Goal: Task Accomplishment & Management: Manage account settings

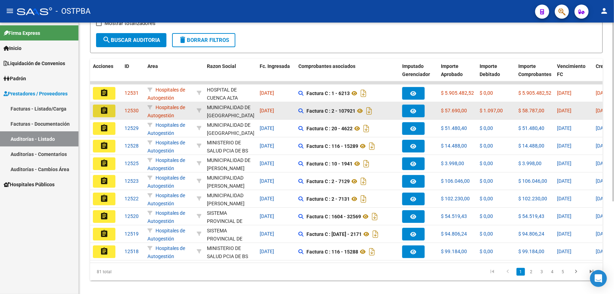
click at [100, 109] on mat-icon "assignment" at bounding box center [104, 110] width 8 height 8
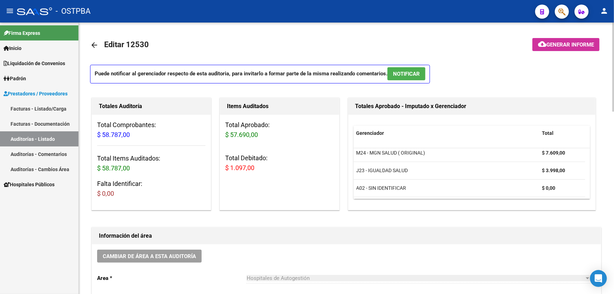
click at [404, 72] on span "NOTIFICAR" at bounding box center [406, 74] width 27 height 6
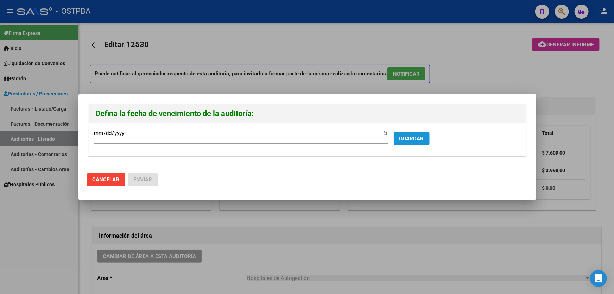
click at [413, 140] on span "GUARDAR" at bounding box center [411, 138] width 25 height 6
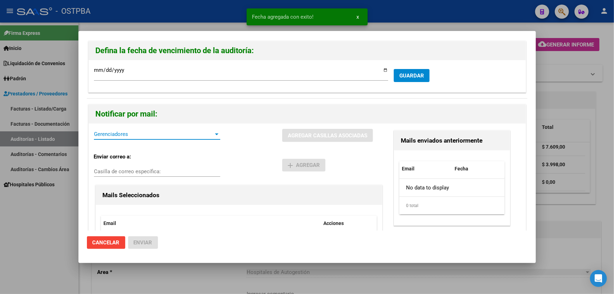
click at [123, 133] on span "Gerenciadores" at bounding box center [154, 134] width 120 height 6
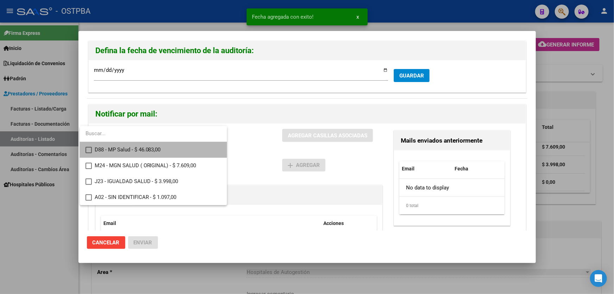
click at [87, 148] on mat-pseudo-checkbox at bounding box center [88, 150] width 6 height 6
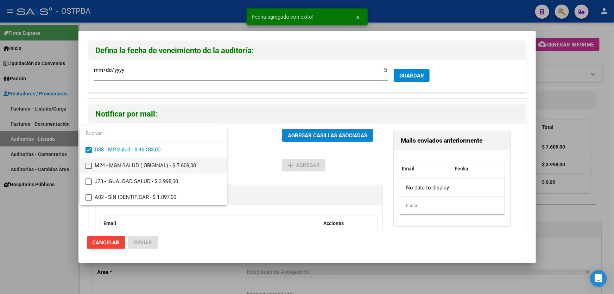
click at [91, 165] on mat-pseudo-checkbox at bounding box center [88, 165] width 6 height 6
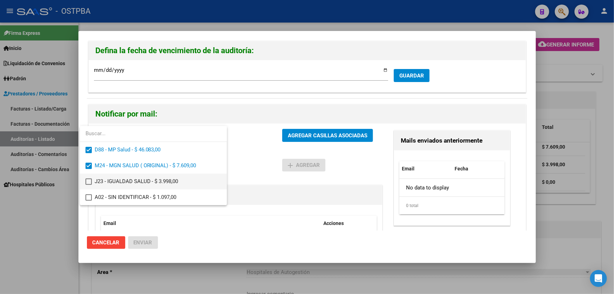
click at [89, 182] on mat-pseudo-checkbox at bounding box center [88, 181] width 6 height 6
drag, startPoint x: 241, startPoint y: 145, endPoint x: 249, endPoint y: 142, distance: 8.6
click at [244, 146] on div at bounding box center [307, 147] width 614 height 294
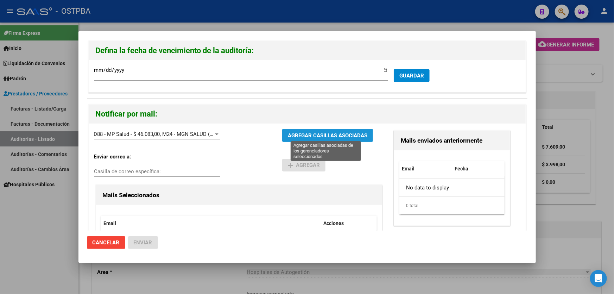
click at [329, 133] on span "AGREGAR CASILLAS ASOCIADAS" at bounding box center [327, 135] width 79 height 6
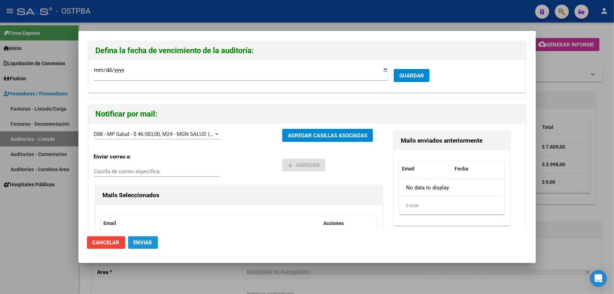
click at [153, 243] on button "Enviar" at bounding box center [143, 242] width 30 height 13
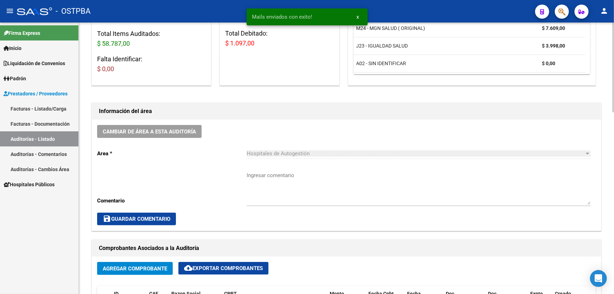
scroll to position [128, 0]
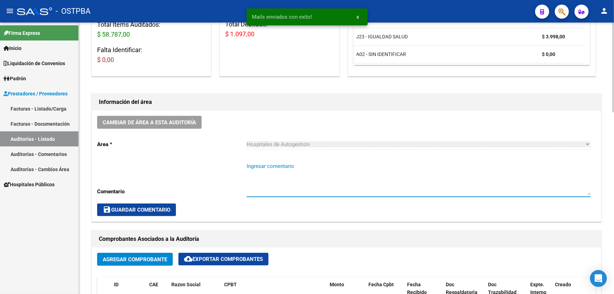
click at [269, 183] on textarea "Ingresar comentario" at bounding box center [418, 178] width 344 height 33
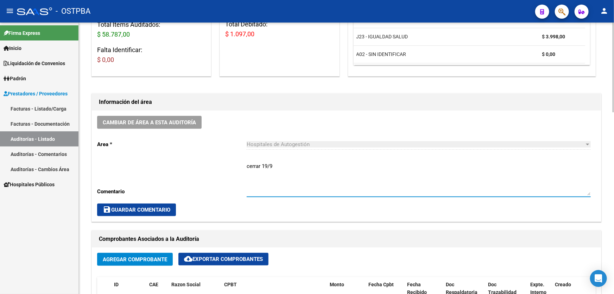
type textarea "cerrar 19/9"
click at [160, 211] on button "save Guardar Comentario" at bounding box center [136, 209] width 79 height 13
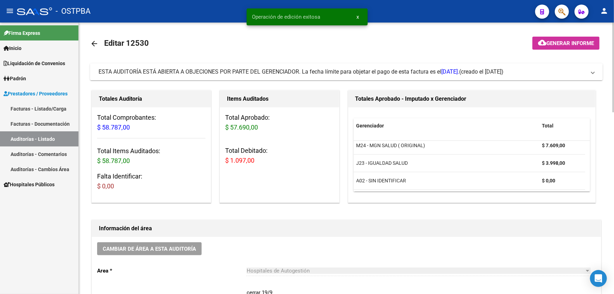
scroll to position [0, 0]
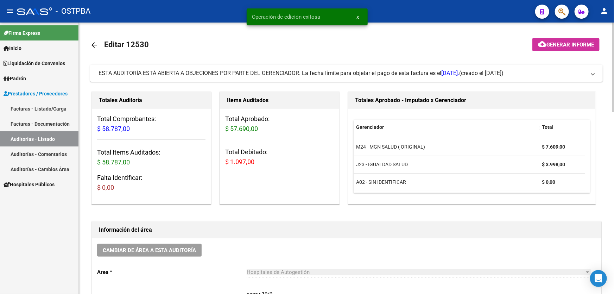
click at [92, 41] on mat-icon "arrow_back" at bounding box center [94, 45] width 8 height 8
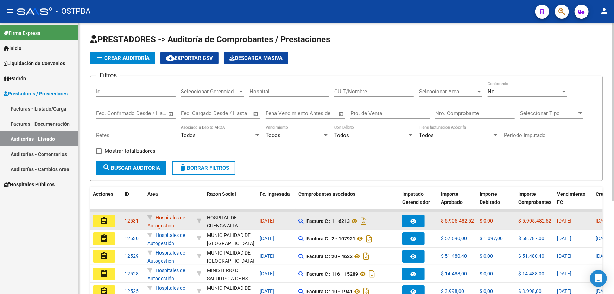
click at [104, 219] on mat-icon "assignment" at bounding box center [104, 220] width 8 height 8
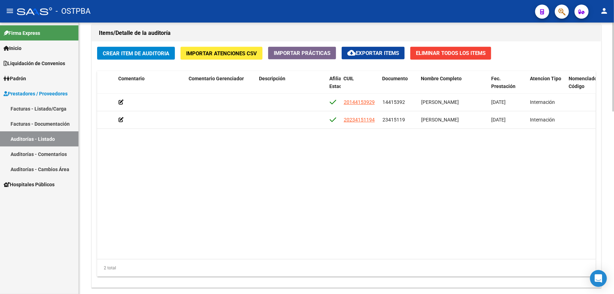
scroll to position [0, 298]
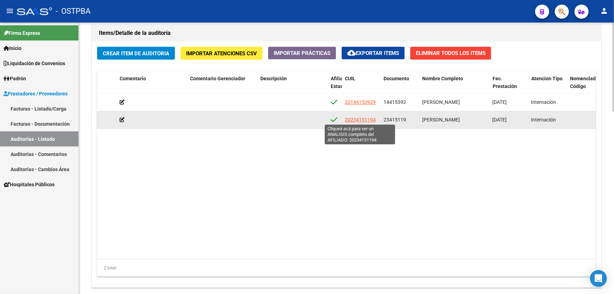
click at [361, 117] on span "20234151194" at bounding box center [360, 120] width 31 height 6
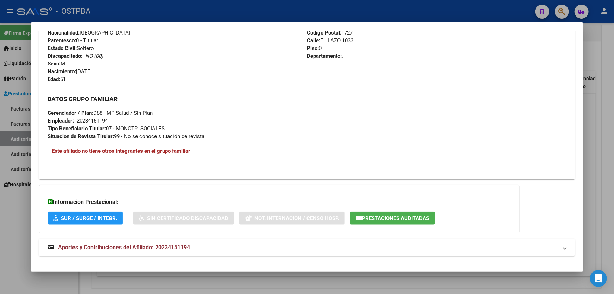
scroll to position [294, 0]
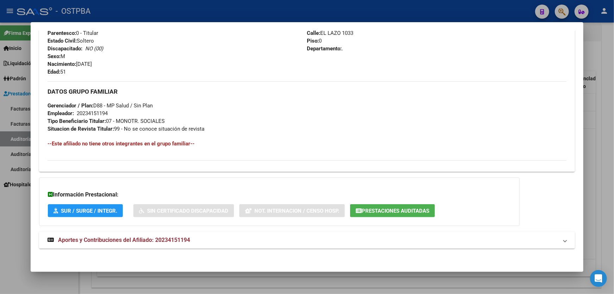
click at [184, 239] on span "Aportes y Contribuciones del Afiliado: 20234151194" at bounding box center [124, 239] width 132 height 7
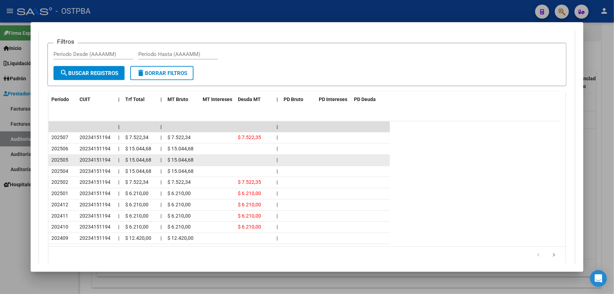
scroll to position [481, 0]
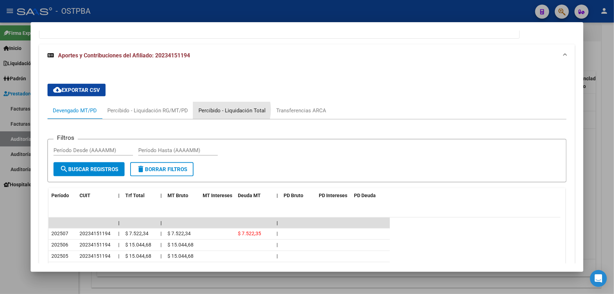
click at [226, 109] on div "Percibido - Liquidación Total" at bounding box center [231, 111] width 67 height 8
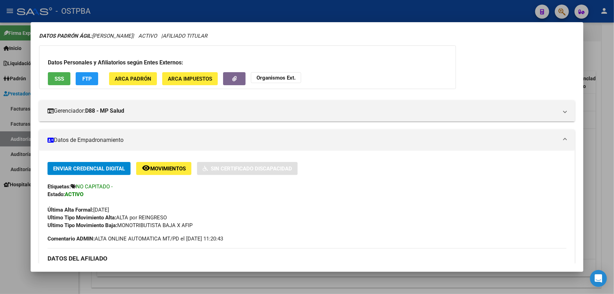
scroll to position [0, 0]
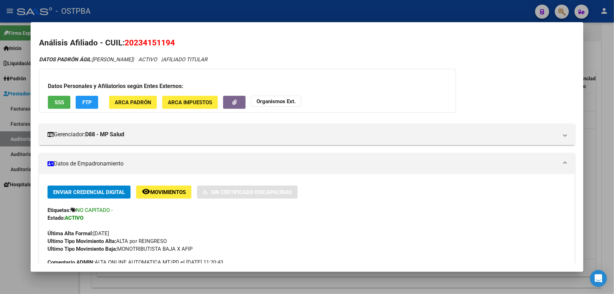
click at [13, 220] on div at bounding box center [307, 147] width 614 height 294
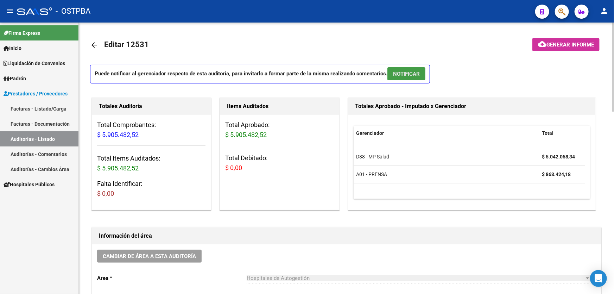
click at [410, 72] on span "NOTIFICAR" at bounding box center [406, 74] width 27 height 6
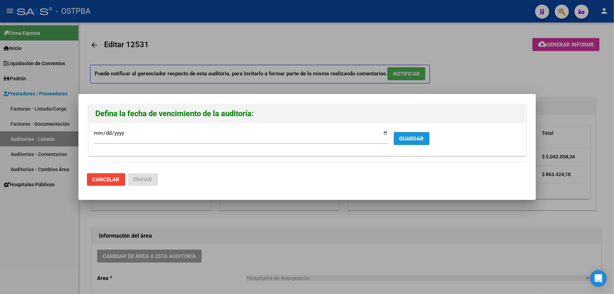
click at [410, 140] on span "GUARDAR" at bounding box center [411, 138] width 25 height 6
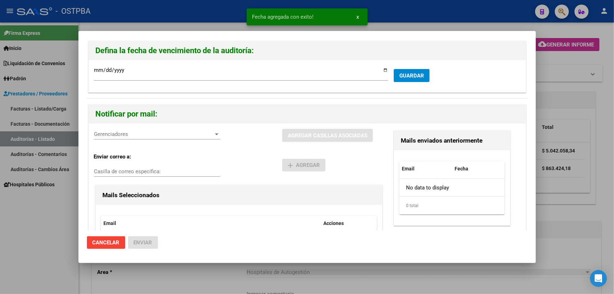
click at [121, 131] on span "Gerenciadores" at bounding box center [154, 134] width 120 height 6
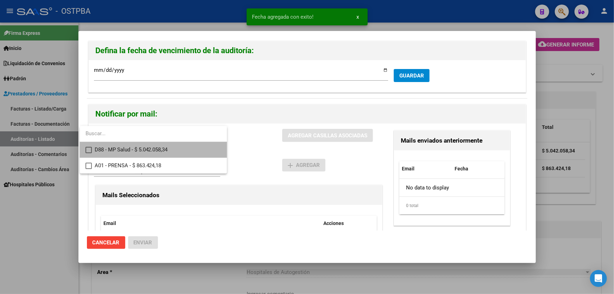
click at [89, 149] on mat-pseudo-checkbox at bounding box center [88, 150] width 6 height 6
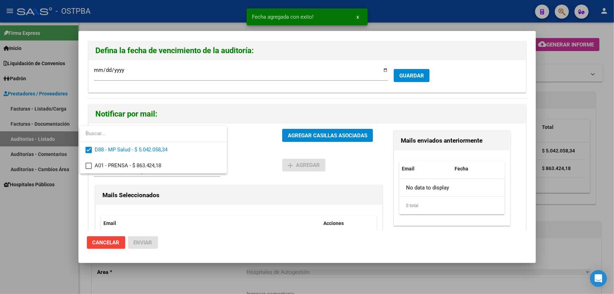
click at [250, 149] on div at bounding box center [307, 147] width 614 height 294
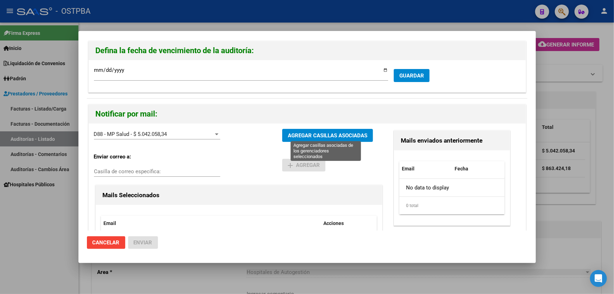
click at [310, 134] on span "AGREGAR CASILLAS ASOCIADAS" at bounding box center [327, 135] width 79 height 6
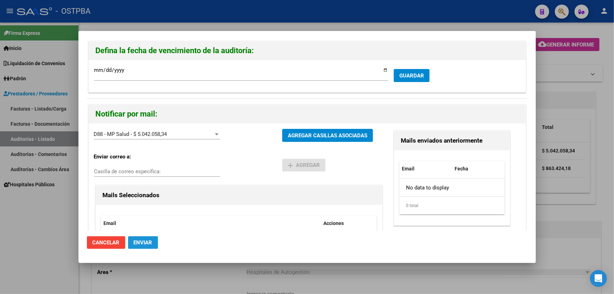
click at [140, 240] on span "Enviar" at bounding box center [143, 242] width 19 height 6
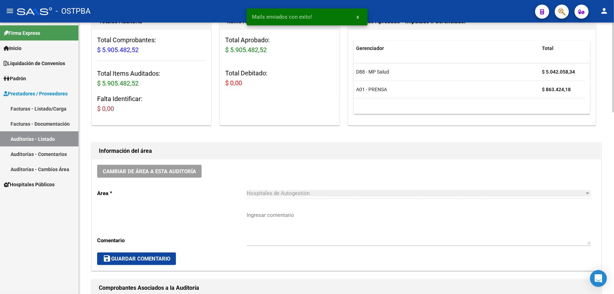
scroll to position [192, 0]
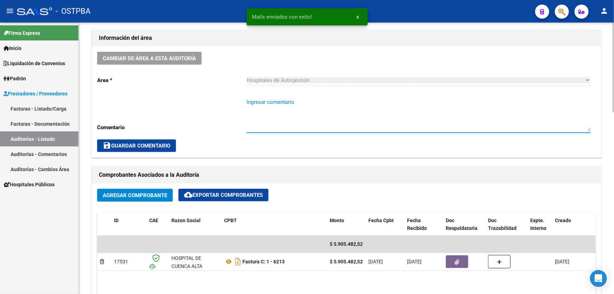
click at [277, 129] on textarea "Ingresar comentario" at bounding box center [418, 114] width 344 height 33
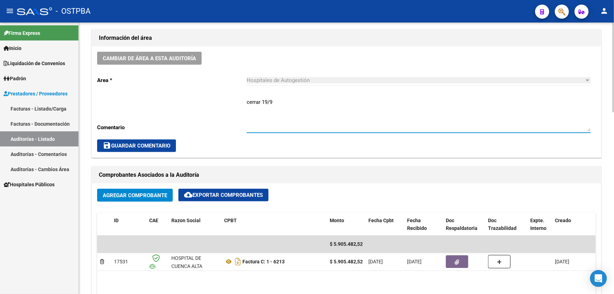
type textarea "cerrar 19/9"
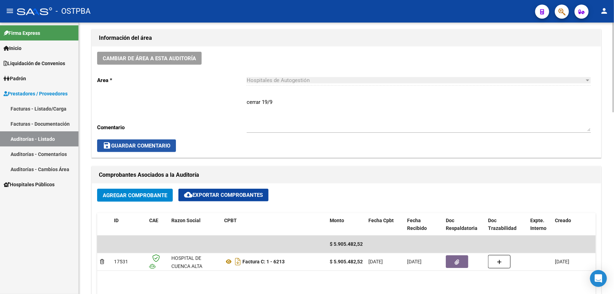
click at [123, 147] on span "save Guardar Comentario" at bounding box center [137, 145] width 68 height 6
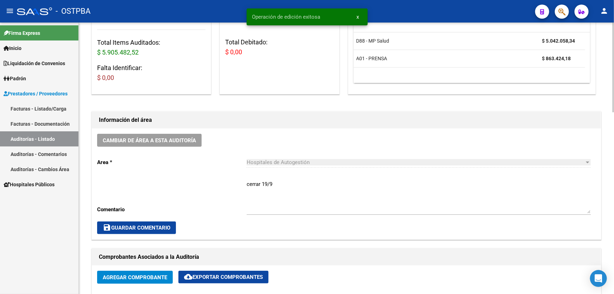
scroll to position [0, 0]
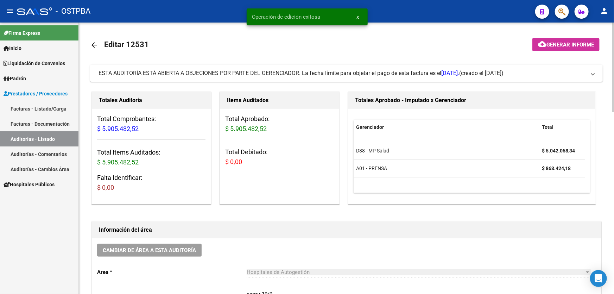
click at [94, 42] on mat-icon "arrow_back" at bounding box center [94, 45] width 8 height 8
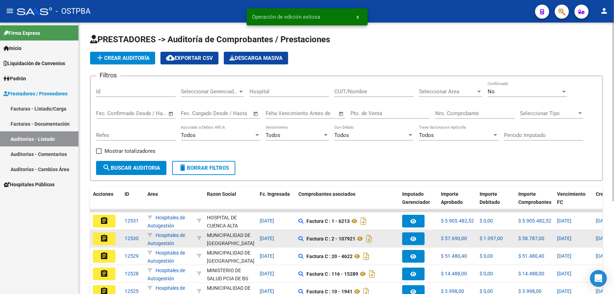
scroll to position [140, 0]
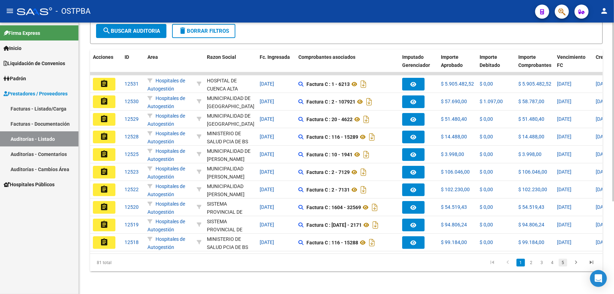
click at [564, 263] on link "5" at bounding box center [562, 262] width 8 height 8
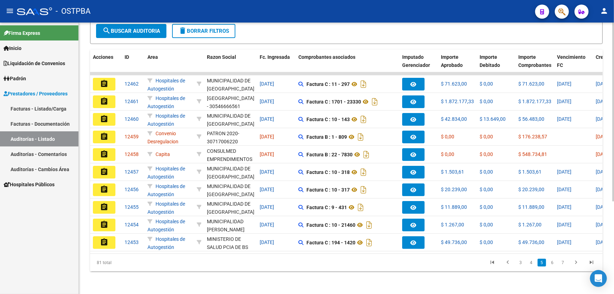
click at [564, 263] on link "7" at bounding box center [562, 262] width 8 height 8
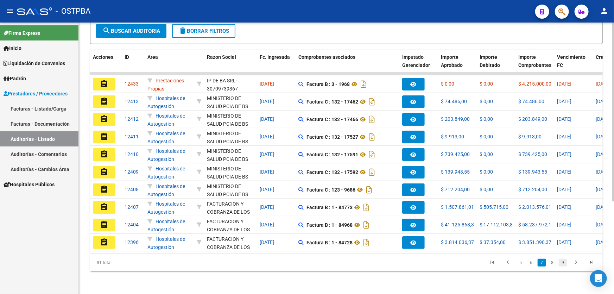
click at [563, 261] on link "9" at bounding box center [562, 262] width 8 height 8
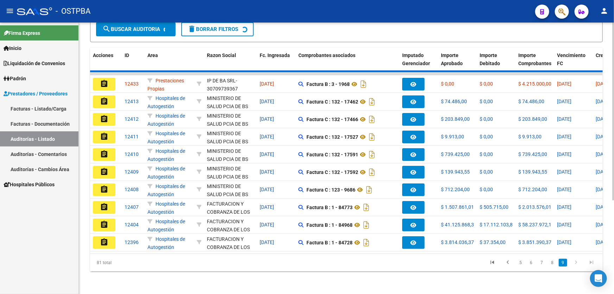
scroll to position [0, 0]
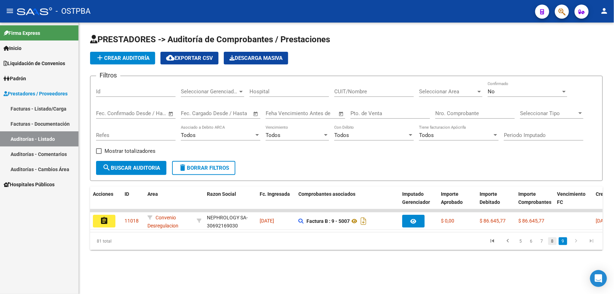
click at [552, 245] on link "8" at bounding box center [552, 241] width 8 height 8
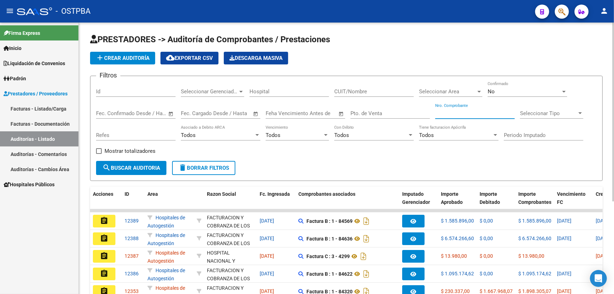
click at [458, 110] on input "Nro. Comprobante" at bounding box center [474, 113] width 79 height 6
click at [512, 89] on div "No" at bounding box center [523, 91] width 73 height 6
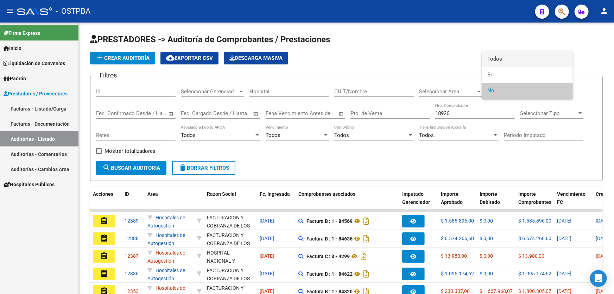
click at [514, 60] on span "Todos" at bounding box center [526, 59] width 79 height 16
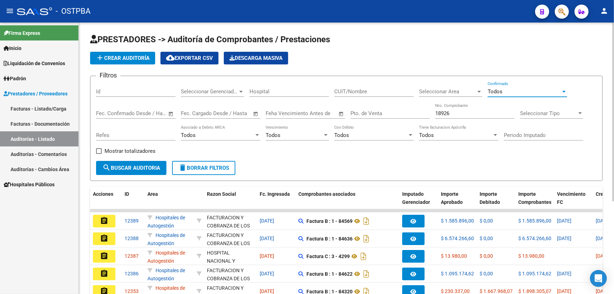
click at [128, 166] on span "search Buscar Auditoria" at bounding box center [131, 168] width 58 height 6
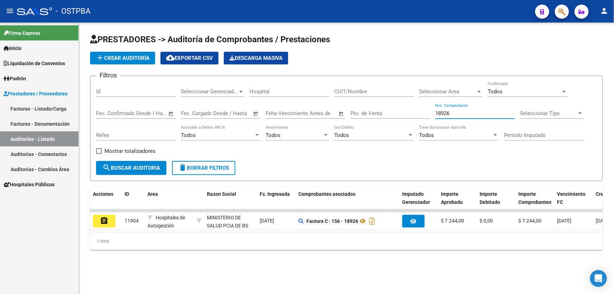
click at [455, 111] on input "18926" at bounding box center [474, 113] width 79 height 6
click at [116, 165] on span "search Buscar Auditoria" at bounding box center [131, 168] width 58 height 6
click at [455, 112] on input "18927" at bounding box center [474, 113] width 79 height 6
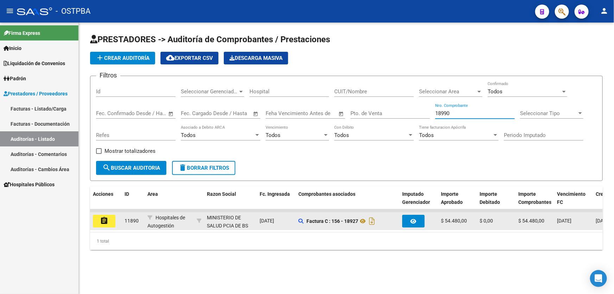
type input "18990"
click at [101, 218] on mat-icon "assignment" at bounding box center [104, 220] width 8 height 8
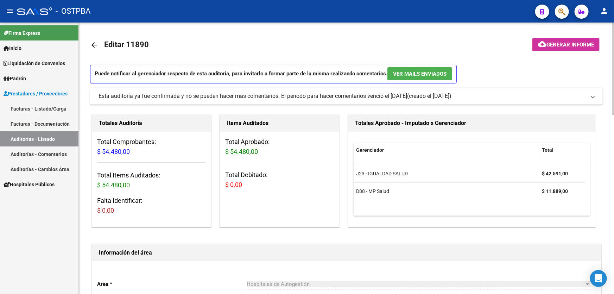
click at [94, 44] on mat-icon "arrow_back" at bounding box center [94, 45] width 8 height 8
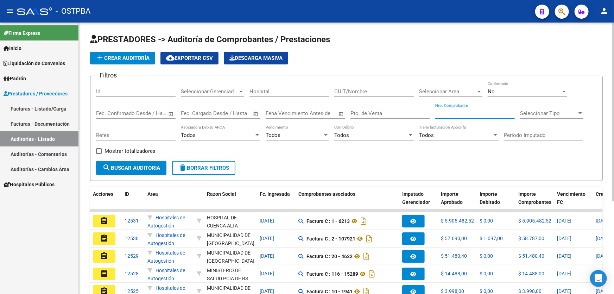
click at [477, 114] on input "Nro. Comprobante" at bounding box center [474, 113] width 79 height 6
type input "18990"
click at [504, 90] on div "No" at bounding box center [523, 91] width 73 height 6
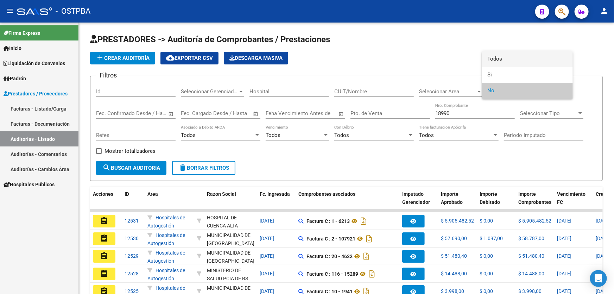
click at [505, 55] on span "Todos" at bounding box center [526, 59] width 79 height 16
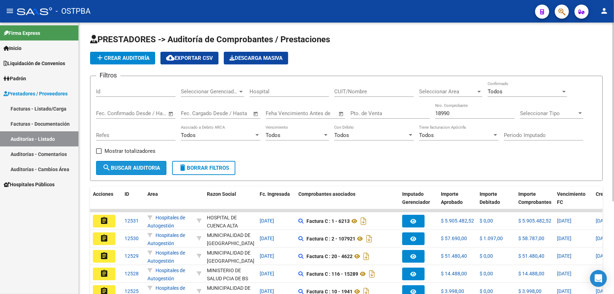
click at [146, 165] on span "search Buscar Auditoria" at bounding box center [131, 168] width 58 height 6
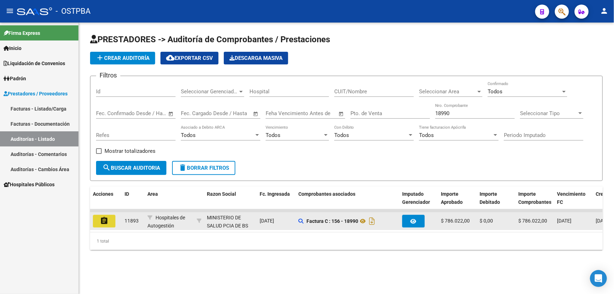
click at [105, 218] on mat-icon "assignment" at bounding box center [104, 220] width 8 height 8
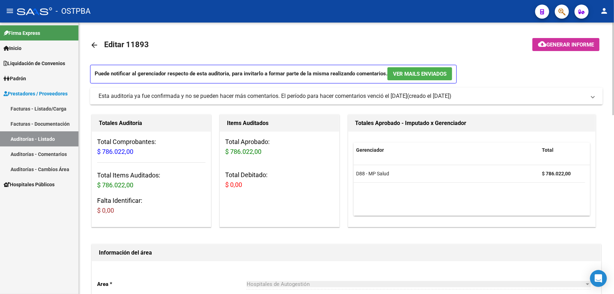
click at [93, 45] on mat-icon "arrow_back" at bounding box center [94, 45] width 8 height 8
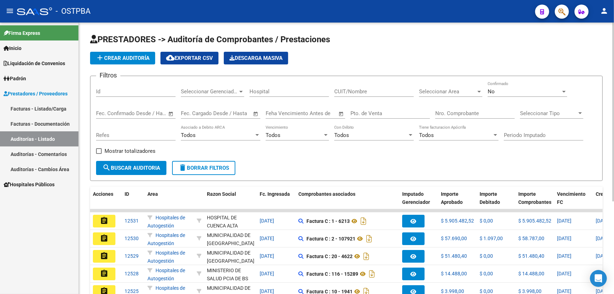
click at [513, 93] on div "No" at bounding box center [523, 91] width 73 height 6
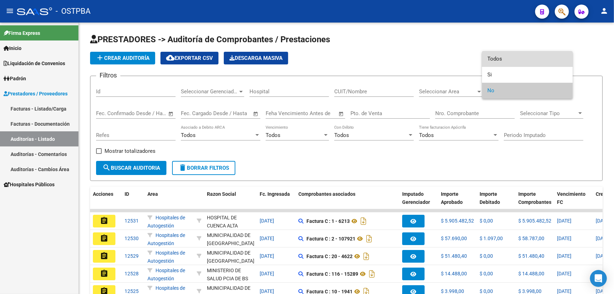
click at [515, 63] on span "Todos" at bounding box center [526, 59] width 79 height 16
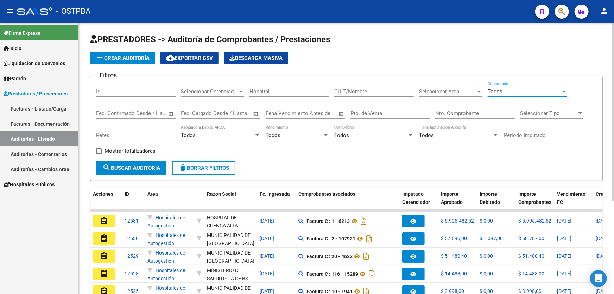
click at [470, 112] on input "Nro. Comprobante" at bounding box center [474, 113] width 79 height 6
type input "19141"
click at [131, 161] on button "search Buscar Auditoria" at bounding box center [131, 168] width 70 height 14
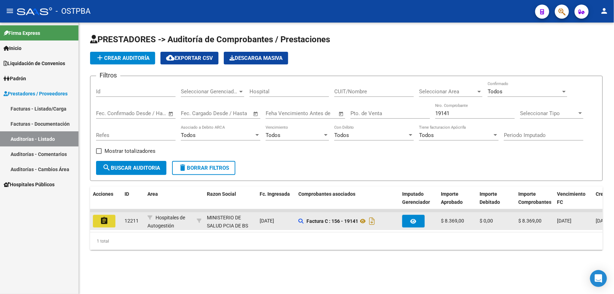
click at [103, 220] on mat-icon "assignment" at bounding box center [104, 220] width 8 height 8
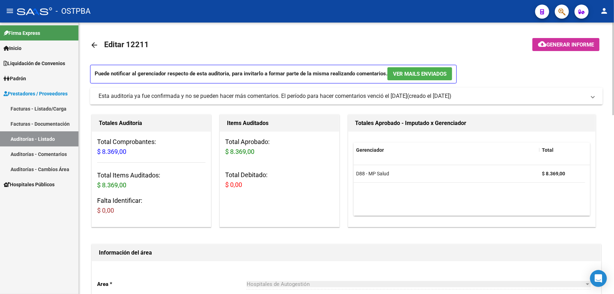
click at [92, 42] on mat-icon "arrow_back" at bounding box center [94, 45] width 8 height 8
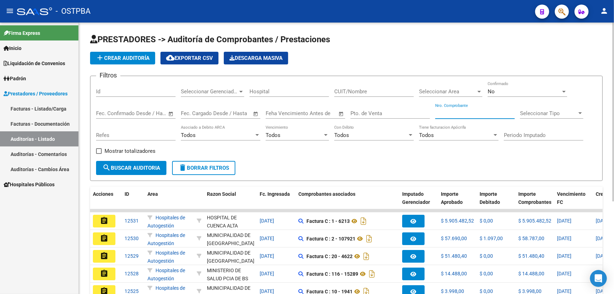
click at [453, 114] on input "Nro. Comprobante" at bounding box center [474, 113] width 79 height 6
type input "19142"
click at [493, 91] on span "No" at bounding box center [490, 91] width 7 height 6
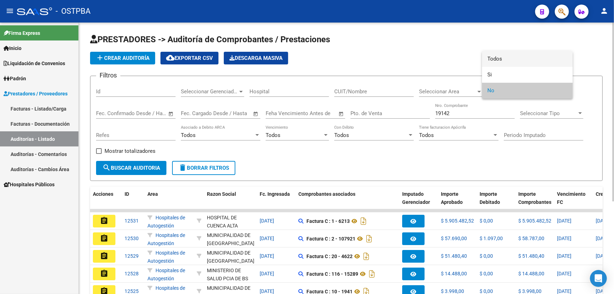
drag, startPoint x: 501, startPoint y: 61, endPoint x: 434, endPoint y: 52, distance: 67.4
click at [501, 61] on span "Todos" at bounding box center [526, 59] width 79 height 16
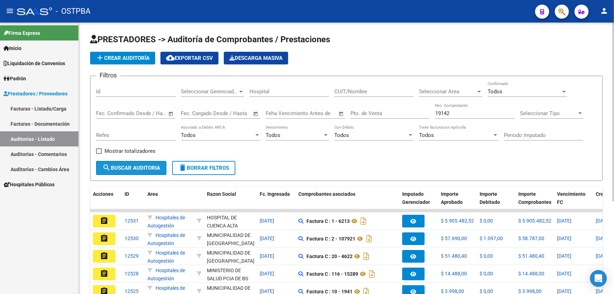
click at [114, 165] on span "search Buscar Auditoria" at bounding box center [131, 168] width 58 height 6
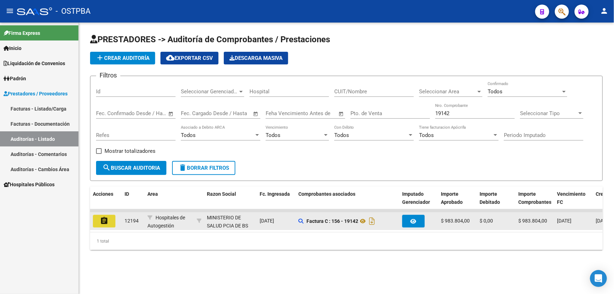
click at [105, 219] on mat-icon "assignment" at bounding box center [104, 220] width 8 height 8
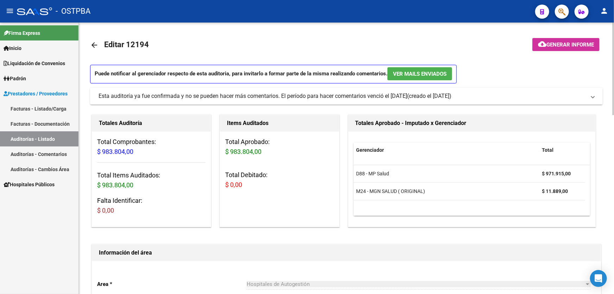
click at [95, 44] on mat-icon "arrow_back" at bounding box center [94, 45] width 8 height 8
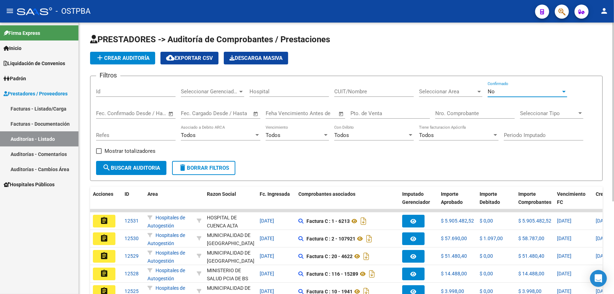
click at [490, 92] on span "No" at bounding box center [490, 91] width 7 height 6
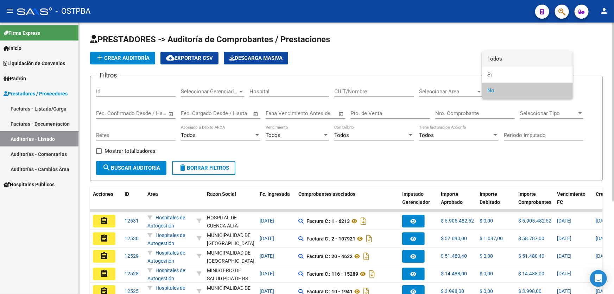
click at [504, 59] on span "Todos" at bounding box center [526, 59] width 79 height 16
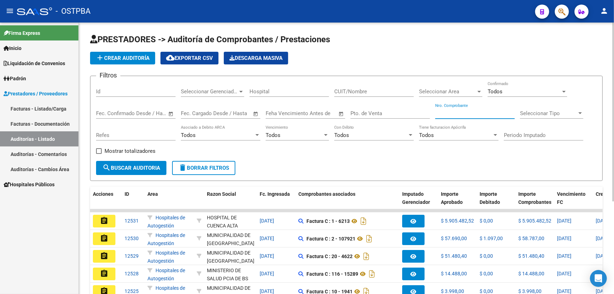
click at [485, 112] on input "Nro. Comprobante" at bounding box center [474, 113] width 79 height 6
type input "19143"
click at [122, 161] on button "search Buscar Auditoria" at bounding box center [131, 168] width 70 height 14
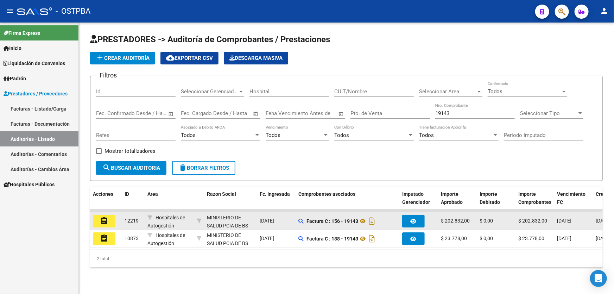
click at [109, 223] on button "assignment" at bounding box center [104, 220] width 23 height 13
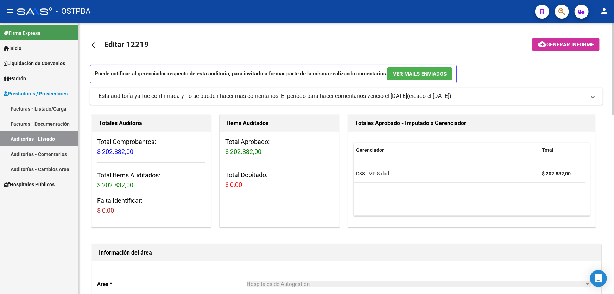
click at [96, 44] on mat-icon "arrow_back" at bounding box center [94, 45] width 8 height 8
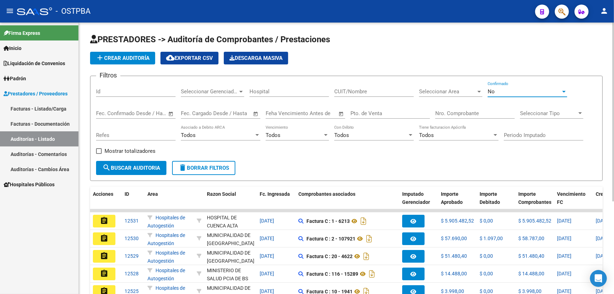
click at [509, 91] on div "No" at bounding box center [523, 91] width 73 height 6
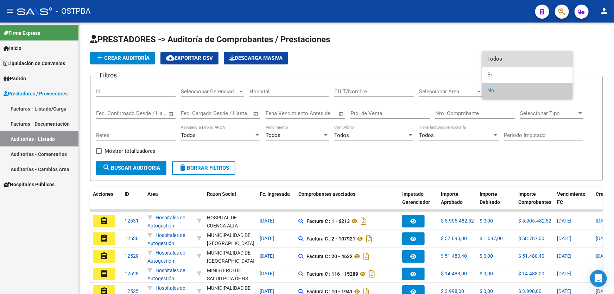
click at [514, 58] on span "Todos" at bounding box center [526, 59] width 79 height 16
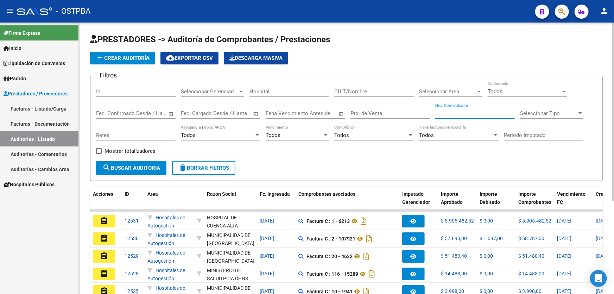
click at [471, 115] on input "Nro. Comprobante" at bounding box center [474, 113] width 79 height 6
click at [147, 161] on button "search Buscar Auditoria" at bounding box center [131, 168] width 70 height 14
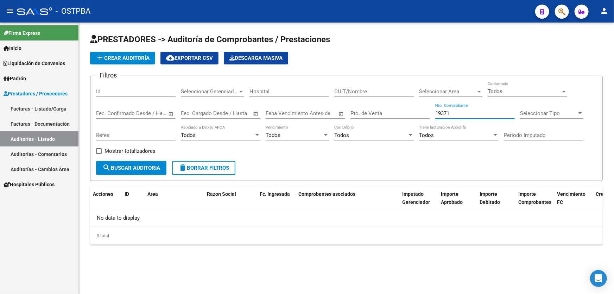
click at [451, 111] on input "19371" at bounding box center [474, 113] width 79 height 6
type input "1"
type input "19371"
click at [127, 168] on span "search Buscar Auditoria" at bounding box center [131, 168] width 58 height 6
click at [390, 116] on div "Pto. de Venta" at bounding box center [389, 110] width 79 height 15
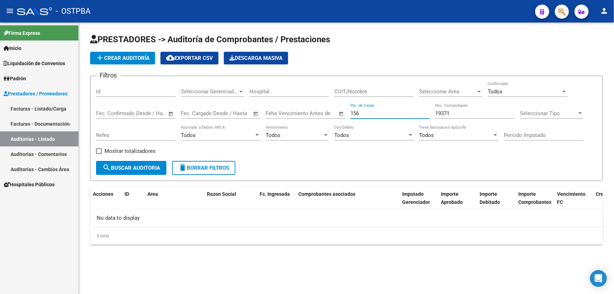
click at [515, 90] on div "Todos" at bounding box center [523, 91] width 73 height 6
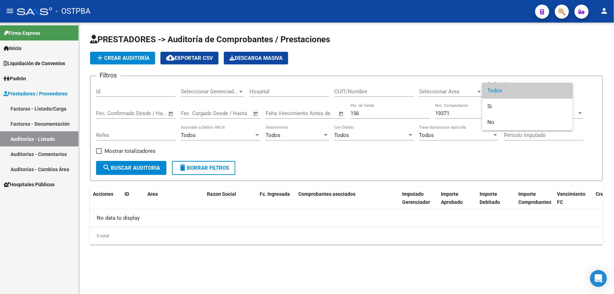
click at [533, 91] on span "Todos" at bounding box center [526, 91] width 79 height 16
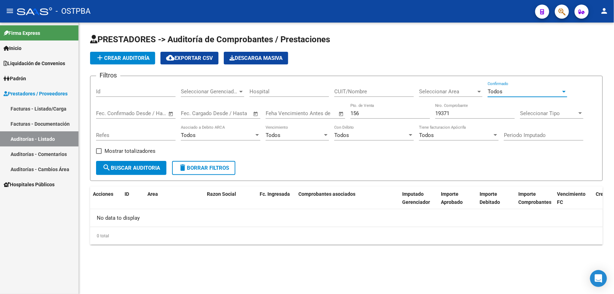
click at [131, 166] on span "search Buscar Auditoria" at bounding box center [131, 168] width 58 height 6
click at [384, 114] on input "156" at bounding box center [389, 113] width 79 height 6
type input "1"
type input "6"
click at [458, 115] on input "19371" at bounding box center [474, 113] width 79 height 6
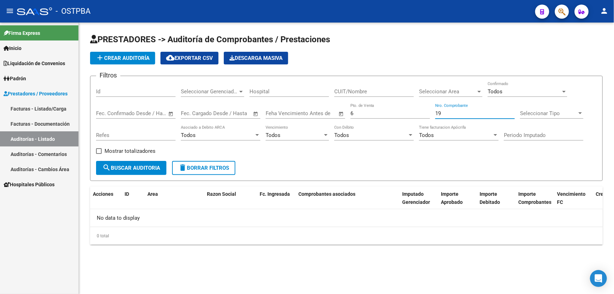
type input "1"
type input "737"
click at [521, 90] on div "Todos" at bounding box center [523, 91] width 73 height 6
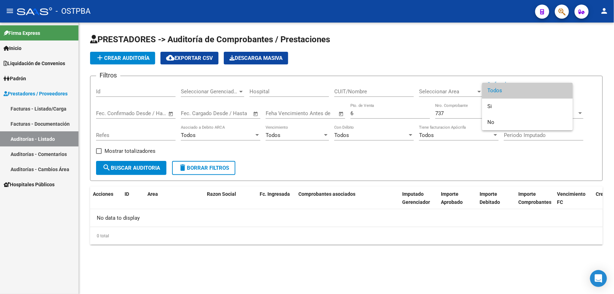
click at [517, 88] on span "Todos" at bounding box center [526, 91] width 79 height 16
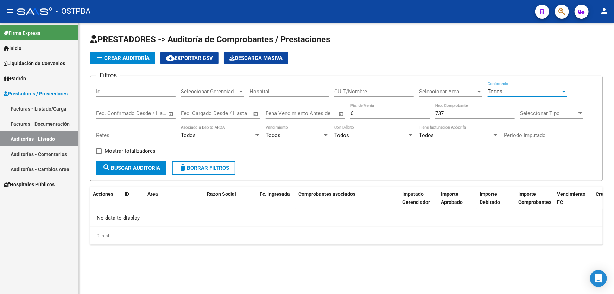
click at [137, 161] on button "search Buscar Auditoria" at bounding box center [131, 168] width 70 height 14
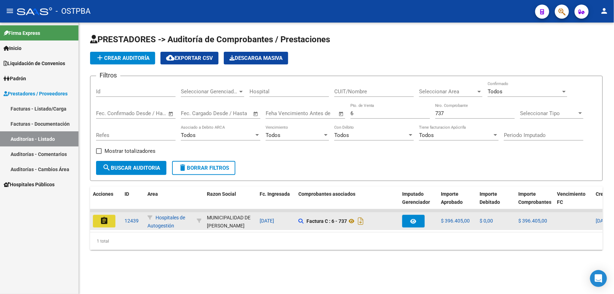
click at [102, 219] on mat-icon "assignment" at bounding box center [104, 220] width 8 height 8
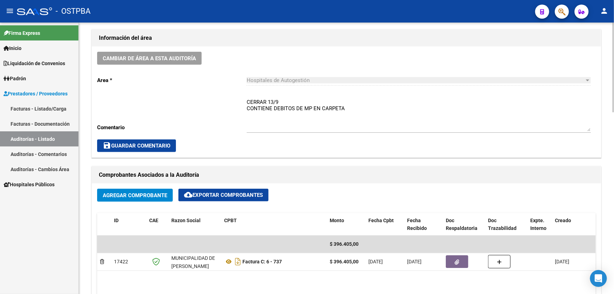
scroll to position [32, 0]
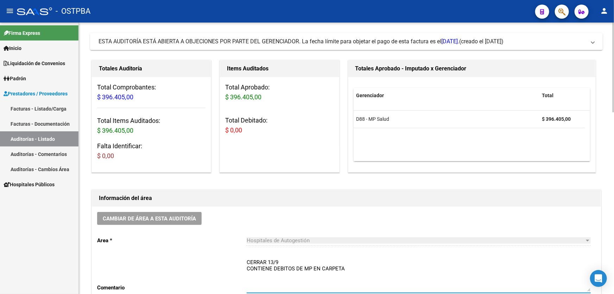
click at [358, 266] on textarea "CERRAR 13/9 CONTIENE DEBITOS DE MP EN CARPETA" at bounding box center [418, 274] width 344 height 33
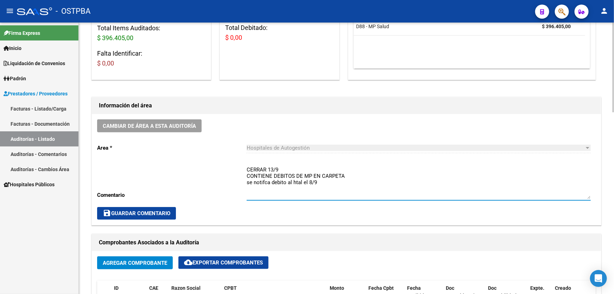
scroll to position [160, 0]
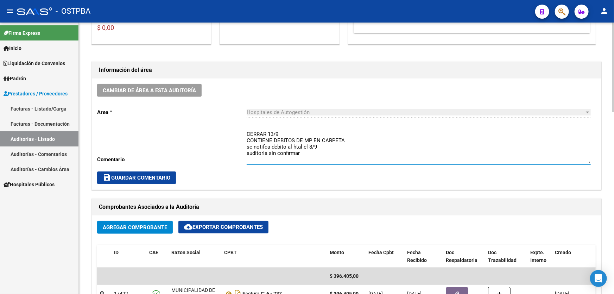
click at [321, 154] on textarea "CERRAR 13/9 CONTIENE DEBITOS DE MP EN CARPETA se notifca debito al htal el 8/9 …" at bounding box center [418, 146] width 344 height 33
type textarea "CERRAR 13/9 CONTIENE DEBITOS DE MP EN CARPETA se notifca debito al htal el 8/9 …"
click at [164, 175] on span "save Guardar Comentario" at bounding box center [137, 177] width 68 height 6
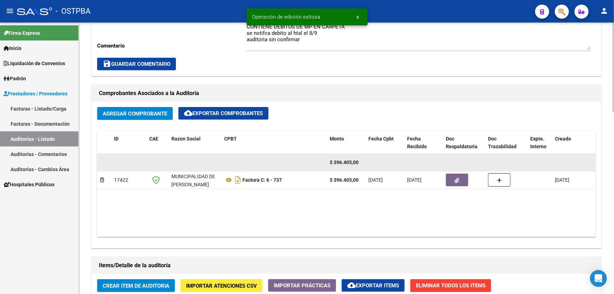
scroll to position [320, 0]
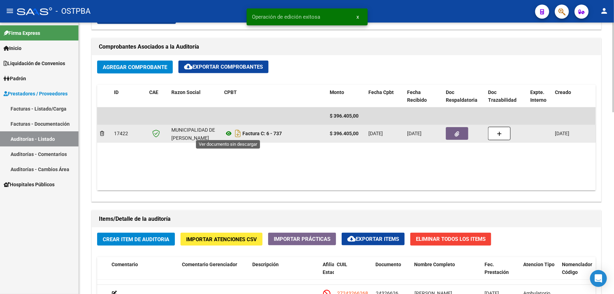
click at [229, 133] on icon at bounding box center [228, 133] width 9 height 8
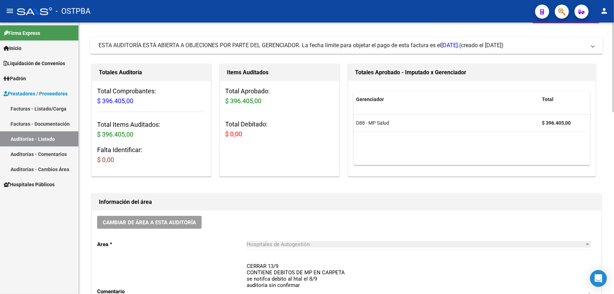
scroll to position [0, 0]
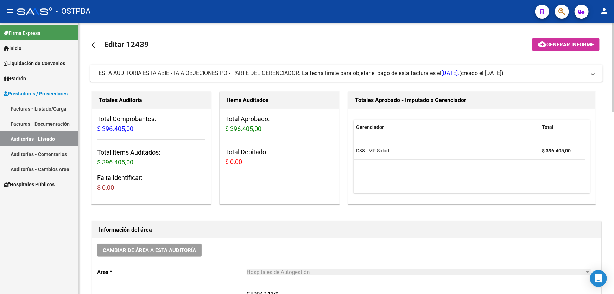
click at [95, 44] on mat-icon "arrow_back" at bounding box center [94, 45] width 8 height 8
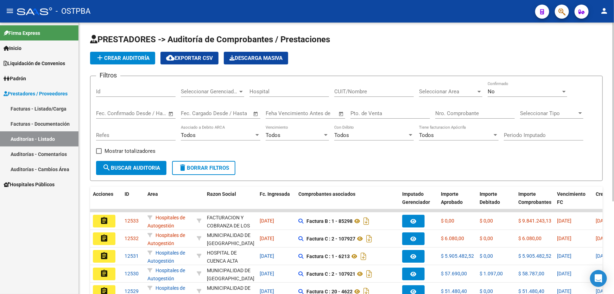
click at [461, 113] on input "Nro. Comprobante" at bounding box center [474, 113] width 79 height 6
type input "15287"
click at [496, 94] on div "No Confirmado" at bounding box center [526, 89] width 79 height 15
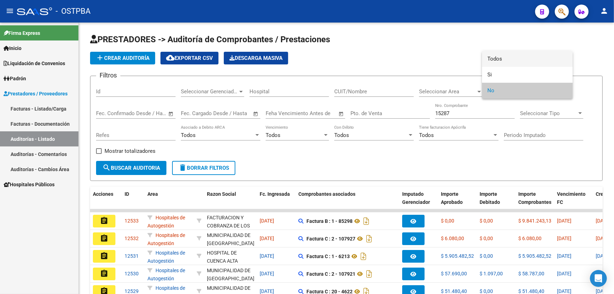
click at [507, 56] on span "Todos" at bounding box center [526, 59] width 79 height 16
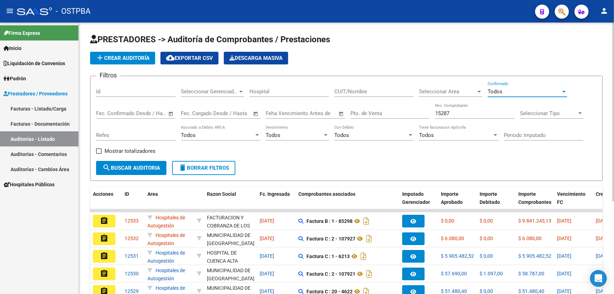
click at [131, 161] on button "search Buscar Auditoria" at bounding box center [131, 168] width 70 height 14
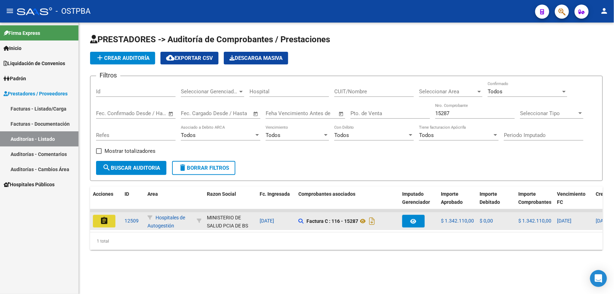
click at [107, 218] on mat-icon "assignment" at bounding box center [104, 220] width 8 height 8
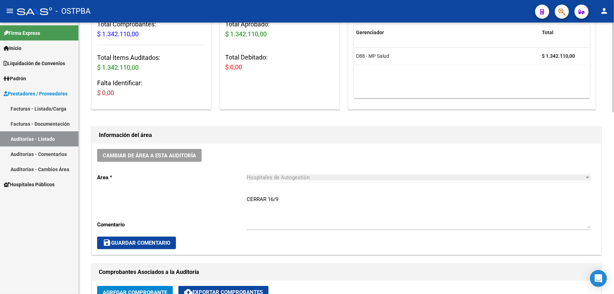
scroll to position [96, 0]
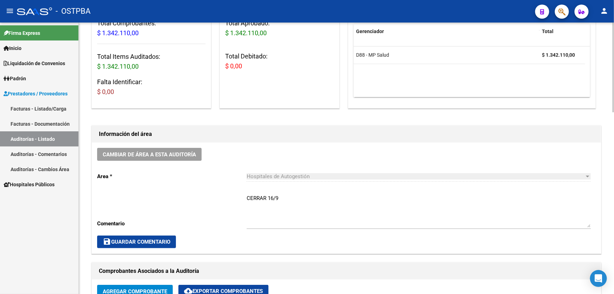
click at [288, 197] on textarea "CERRAR 16/9" at bounding box center [418, 210] width 344 height 33
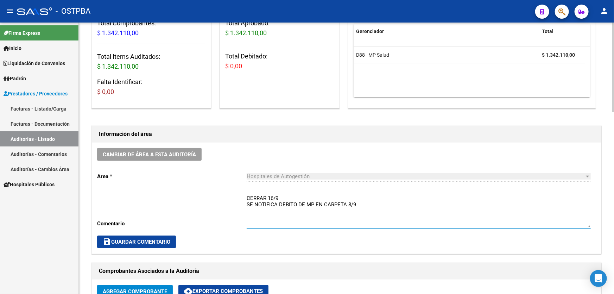
click at [386, 205] on textarea "CERRAR 16/9 SE NOTIFICA DEBITO DE MP EN CARPETA 8/9" at bounding box center [418, 210] width 344 height 33
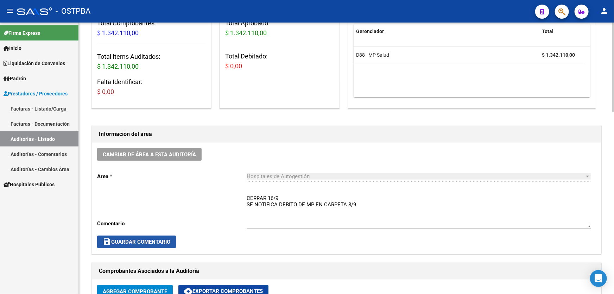
click at [140, 240] on span "save Guardar Comentario" at bounding box center [137, 241] width 68 height 6
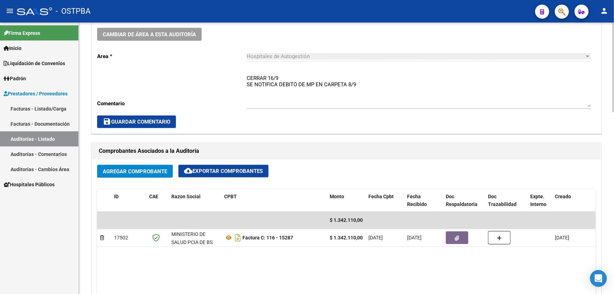
scroll to position [224, 0]
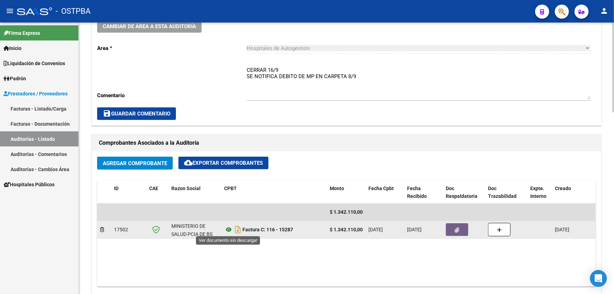
click at [227, 229] on icon at bounding box center [228, 229] width 9 height 8
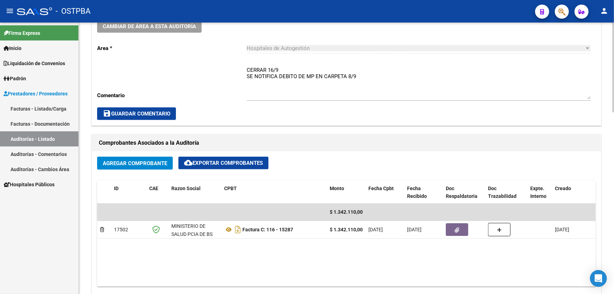
click at [298, 75] on textarea "CERRAR 16/9 SE NOTIFICA DEBITO DE MP EN CARPETA 8/9" at bounding box center [418, 82] width 344 height 33
type textarea "CERRAR 16/9 SE NOTIFICA DEBITO DE MP AL HTAL MAIL 8/9"
click at [141, 113] on span "save Guardar Comentario" at bounding box center [137, 113] width 68 height 6
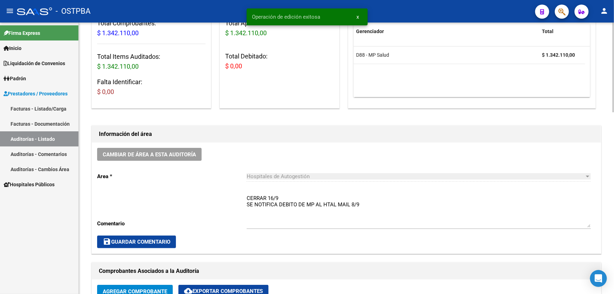
scroll to position [0, 0]
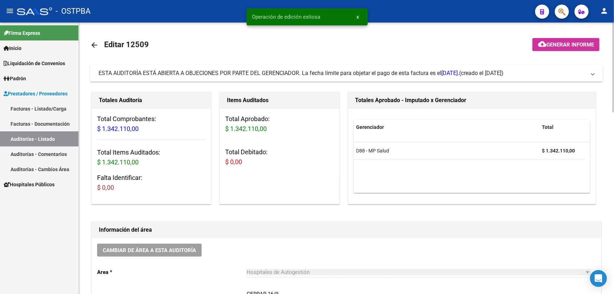
click at [94, 43] on mat-icon "arrow_back" at bounding box center [94, 45] width 8 height 8
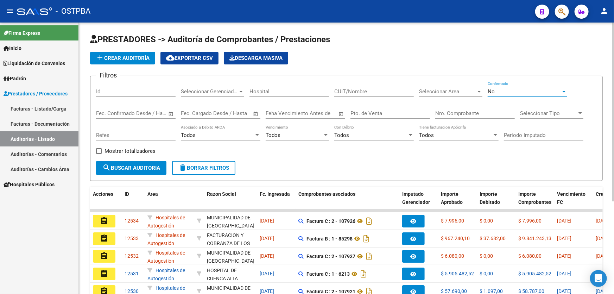
click at [504, 91] on div "No" at bounding box center [523, 91] width 73 height 6
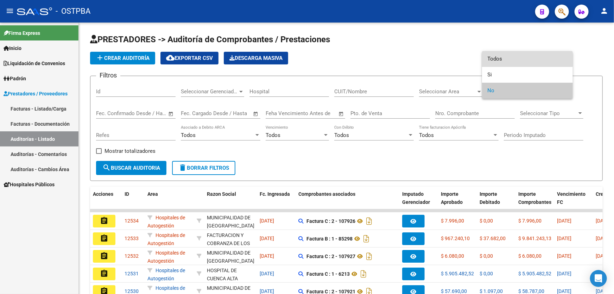
click at [513, 57] on span "Todos" at bounding box center [526, 59] width 79 height 16
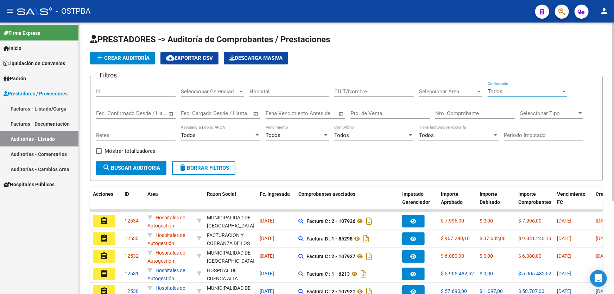
click at [397, 115] on input "Pto. de Venta" at bounding box center [389, 113] width 79 height 6
type input "9"
click at [457, 110] on input "Nro. Comprobante" at bounding box center [474, 113] width 79 height 6
type input "343"
click at [131, 168] on span "search Buscar Auditoria" at bounding box center [131, 168] width 58 height 6
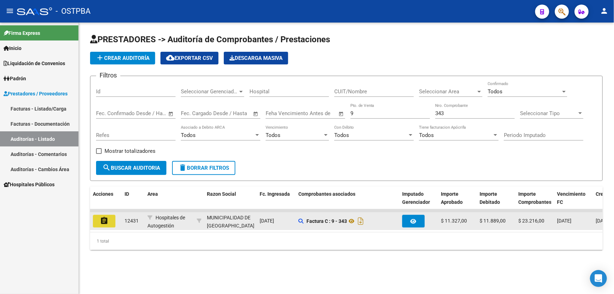
click at [104, 220] on mat-icon "assignment" at bounding box center [104, 220] width 8 height 8
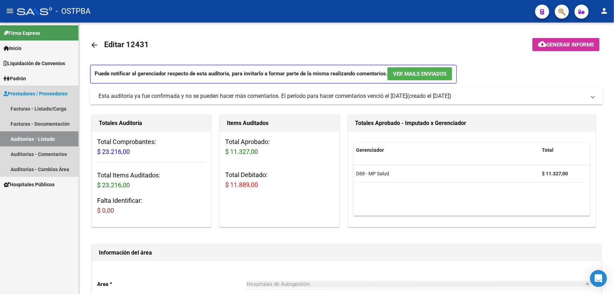
click at [32, 94] on span "Prestadores / Proveedores" at bounding box center [36, 94] width 64 height 8
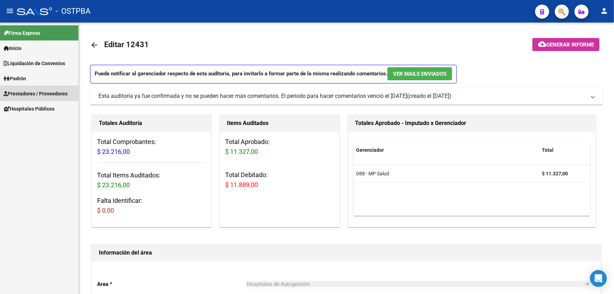
click at [33, 90] on span "Prestadores / Proveedores" at bounding box center [36, 94] width 64 height 8
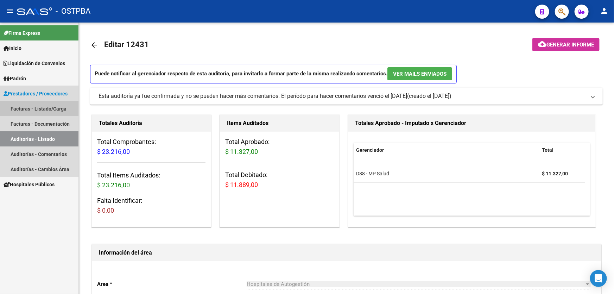
click at [40, 111] on link "Facturas - Listado/Carga" at bounding box center [39, 108] width 78 height 15
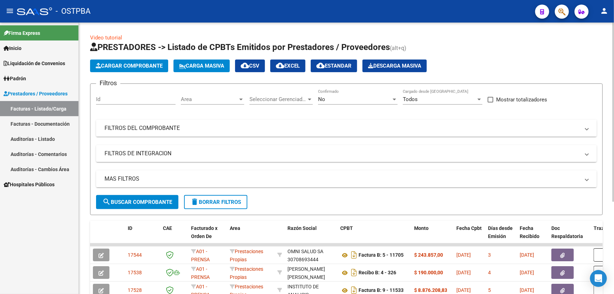
click at [341, 95] on div "No Confirmado" at bounding box center [357, 96] width 79 height 15
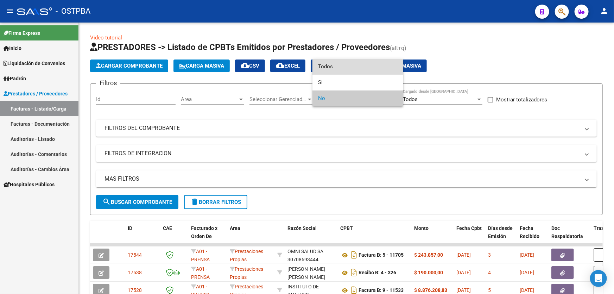
click at [346, 67] on span "Todos" at bounding box center [357, 67] width 79 height 16
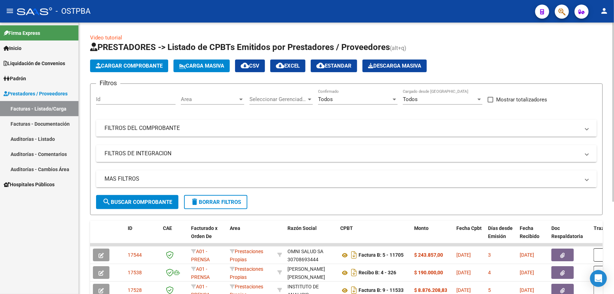
click at [147, 177] on mat-panel-title "MAS FILTROS" at bounding box center [341, 179] width 475 height 8
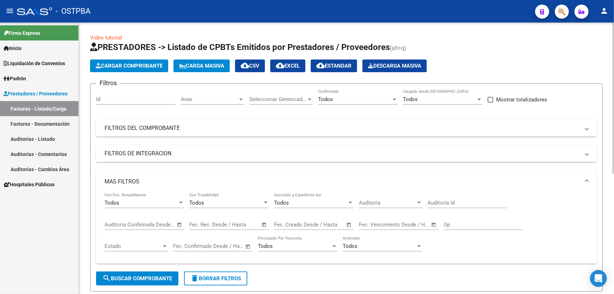
click at [460, 201] on input "Auditoría Id" at bounding box center [466, 202] width 79 height 6
type input "12431"
click at [144, 277] on span "search Buscar Comprobante" at bounding box center [137, 278] width 70 height 6
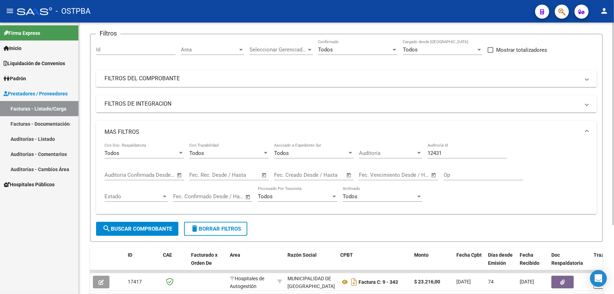
scroll to position [92, 0]
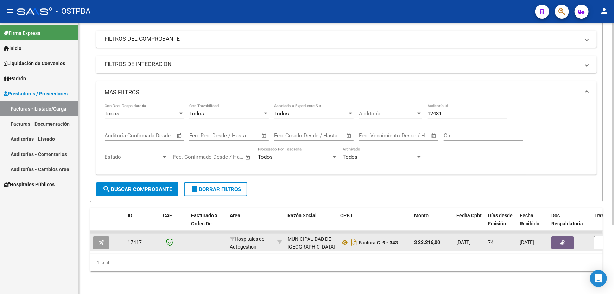
click at [101, 240] on icon "button" at bounding box center [100, 242] width 5 height 5
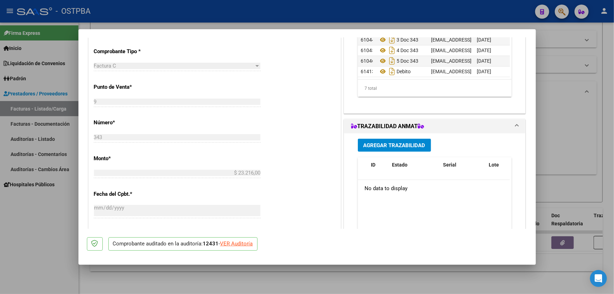
scroll to position [180, 0]
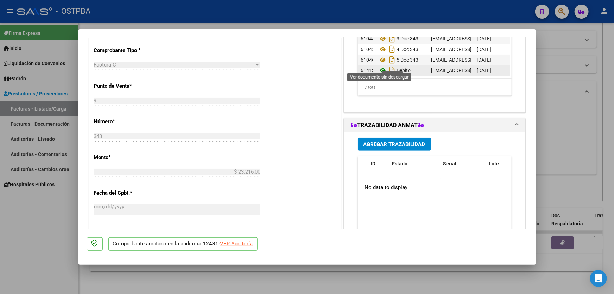
click at [381, 66] on icon at bounding box center [382, 70] width 9 height 8
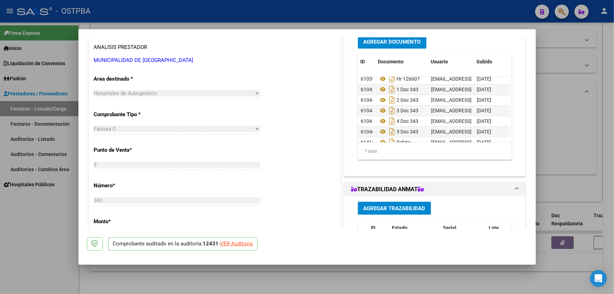
scroll to position [0, 0]
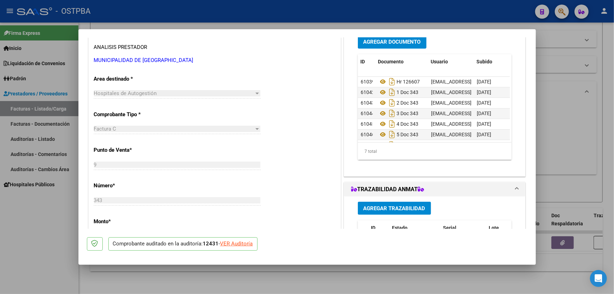
click at [573, 150] on div at bounding box center [307, 147] width 614 height 294
type input "$ 0,00"
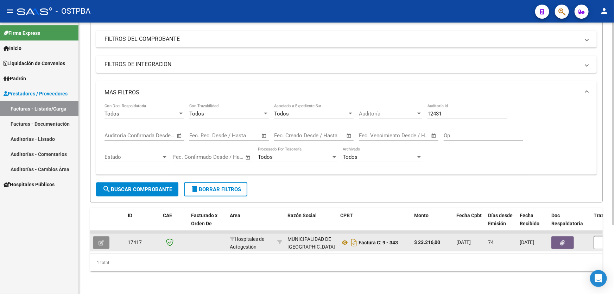
click at [102, 236] on button "button" at bounding box center [101, 242] width 17 height 13
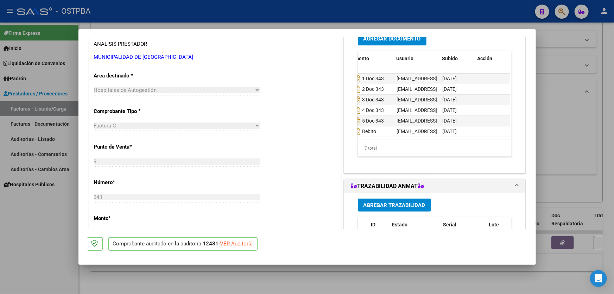
scroll to position [15, 0]
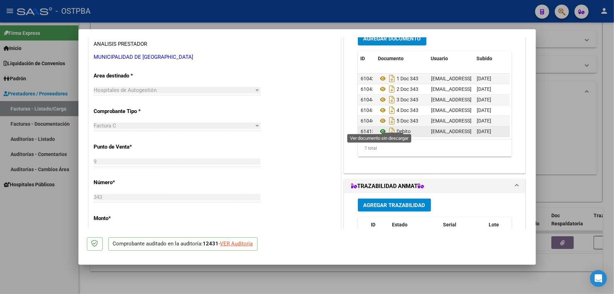
click at [378, 127] on icon at bounding box center [382, 131] width 9 height 8
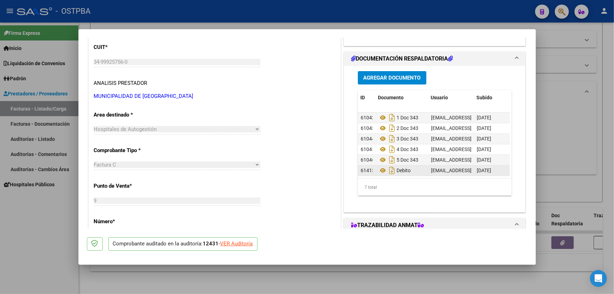
scroll to position [56, 0]
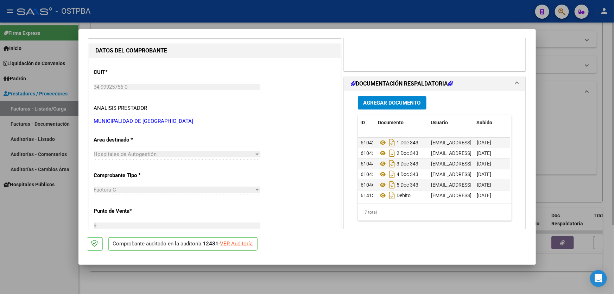
click at [563, 134] on div at bounding box center [307, 147] width 614 height 294
type input "$ 0,00"
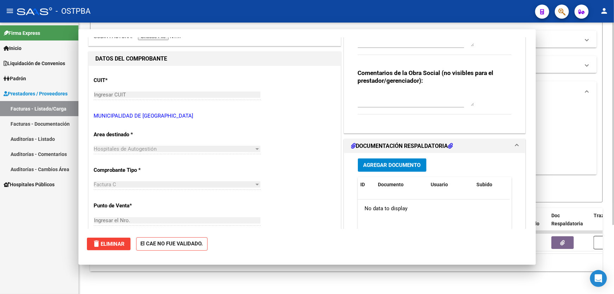
scroll to position [0, 0]
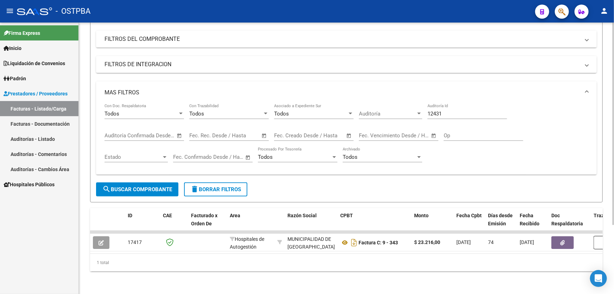
click at [450, 105] on div "12431 Auditoría Id" at bounding box center [466, 111] width 79 height 15
click at [125, 186] on span "search Buscar Comprobante" at bounding box center [137, 189] width 70 height 6
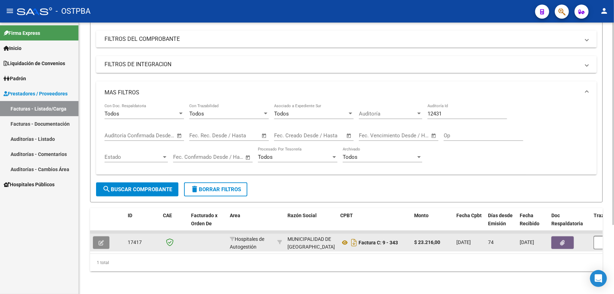
click at [101, 240] on icon "button" at bounding box center [100, 242] width 5 height 5
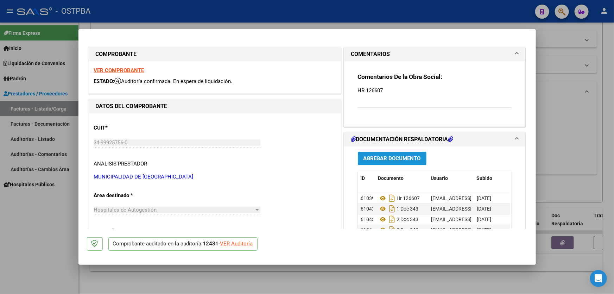
click at [403, 157] on span "Agregar Documento" at bounding box center [391, 158] width 57 height 6
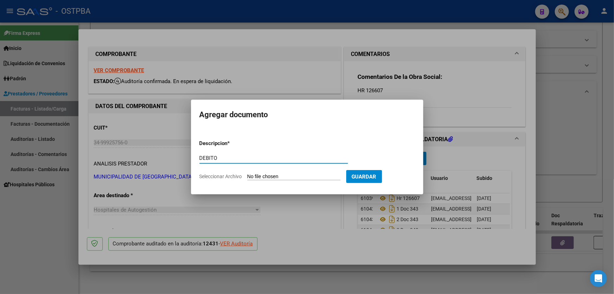
type input "DEBITO"
click at [271, 176] on input "Seleccionar Archivo" at bounding box center [293, 176] width 93 height 7
type input "C:\fakepath\DEBITO ID 12431.pdf"
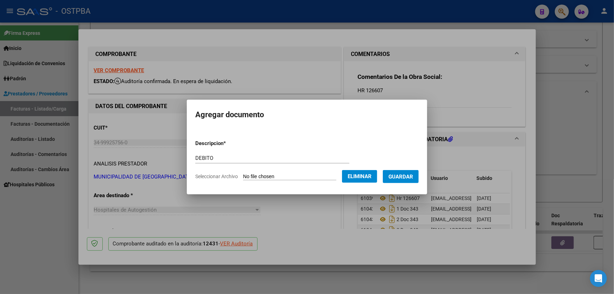
click at [410, 175] on span "Guardar" at bounding box center [400, 176] width 25 height 6
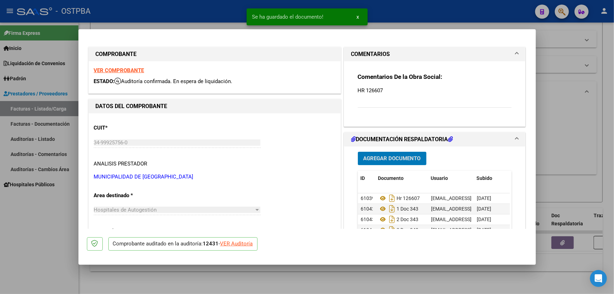
click at [400, 161] on button "Agregar Documento" at bounding box center [392, 158] width 69 height 13
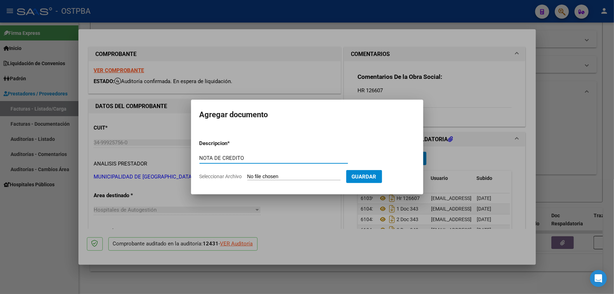
type input "NOTA DE CREDITO"
click at [270, 175] on input "Seleccionar Archivo" at bounding box center [293, 176] width 93 height 7
type input "C:\fakepath\nota de credito id 12431.pdf"
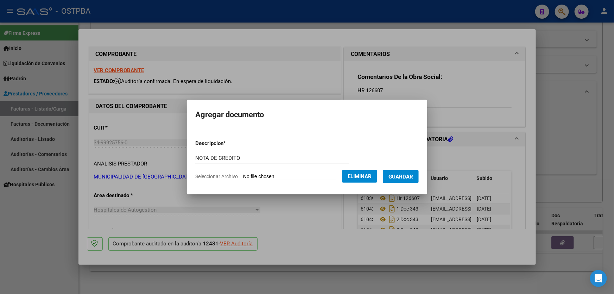
click at [410, 179] on span "Guardar" at bounding box center [400, 176] width 25 height 6
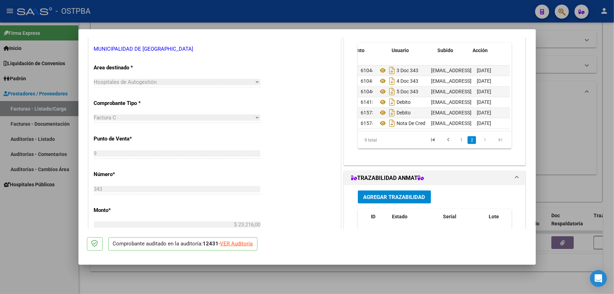
scroll to position [36, 39]
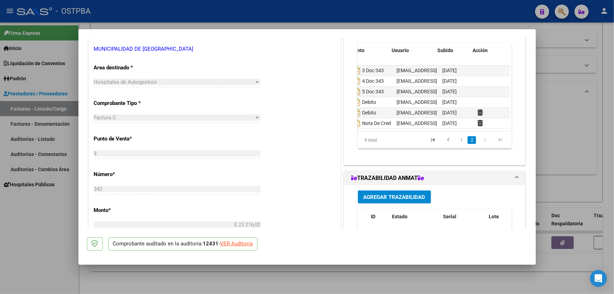
click at [559, 103] on div at bounding box center [307, 147] width 614 height 294
type input "$ 0,00"
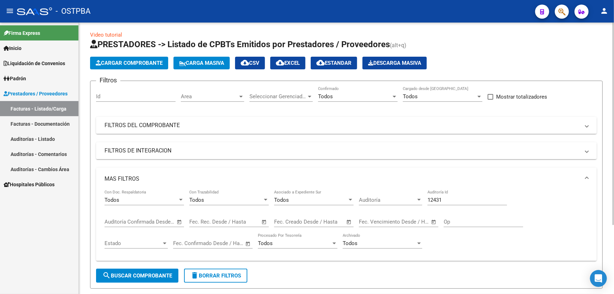
scroll to position [0, 0]
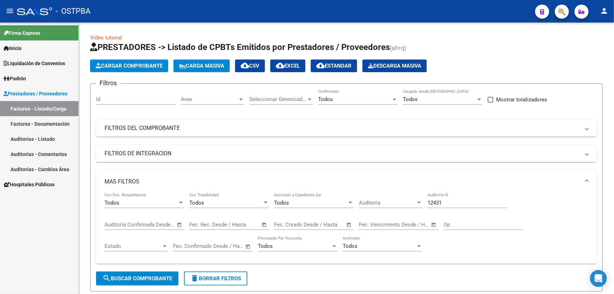
click at [40, 140] on link "Auditorías - Listado" at bounding box center [39, 138] width 78 height 15
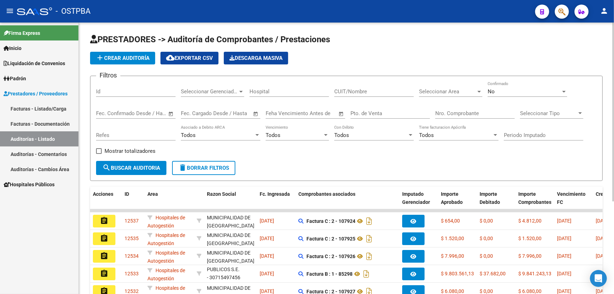
scroll to position [9, 0]
click at [474, 112] on input "Nro. Comprobante" at bounding box center [474, 113] width 79 height 6
type input "84167"
click at [499, 92] on div "No" at bounding box center [523, 91] width 73 height 6
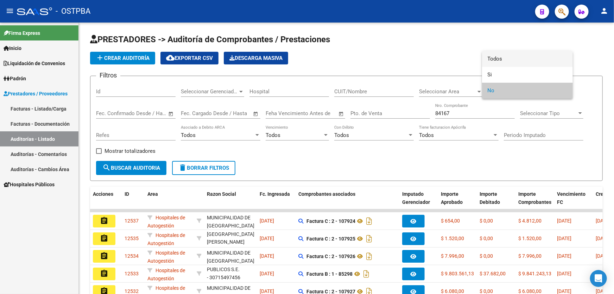
click at [509, 55] on span "Todos" at bounding box center [526, 59] width 79 height 16
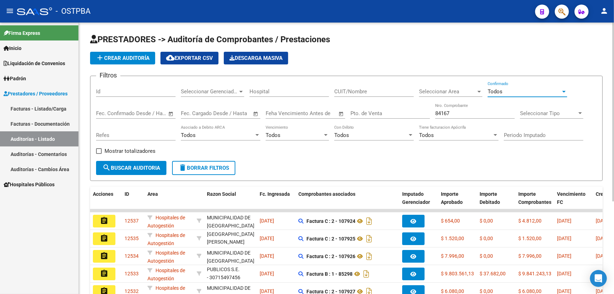
click at [114, 165] on span "search Buscar Auditoria" at bounding box center [131, 168] width 58 height 6
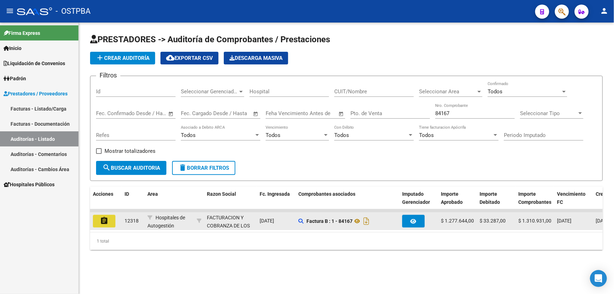
click at [105, 220] on mat-icon "assignment" at bounding box center [104, 220] width 8 height 8
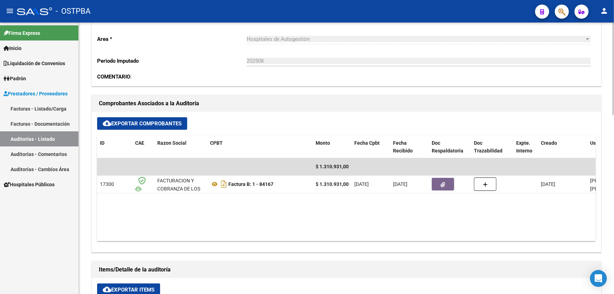
scroll to position [288, 0]
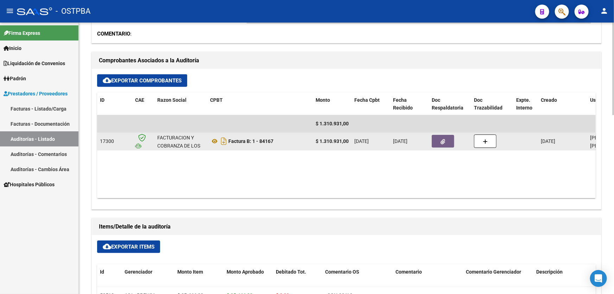
click at [439, 139] on button "button" at bounding box center [442, 141] width 23 height 13
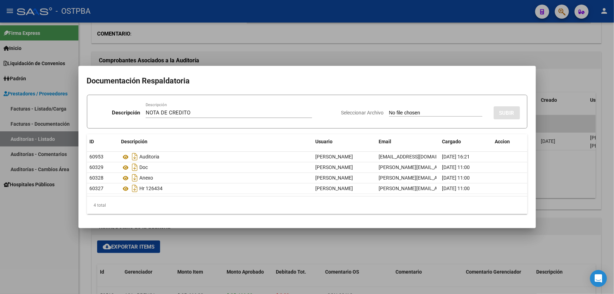
click at [389, 111] on input "Seleccionar Archivo" at bounding box center [435, 113] width 93 height 7
click at [199, 109] on div "NOTA DE CREDITO Descripción" at bounding box center [229, 112] width 166 height 11
type input "N"
click at [238, 244] on div at bounding box center [307, 147] width 614 height 294
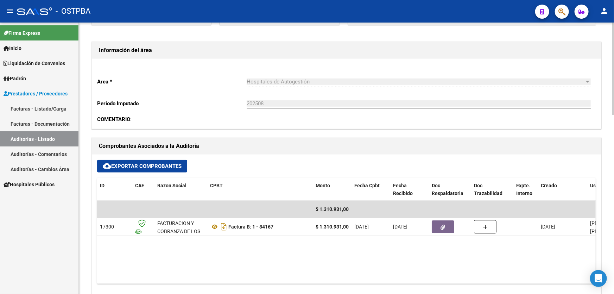
scroll to position [256, 0]
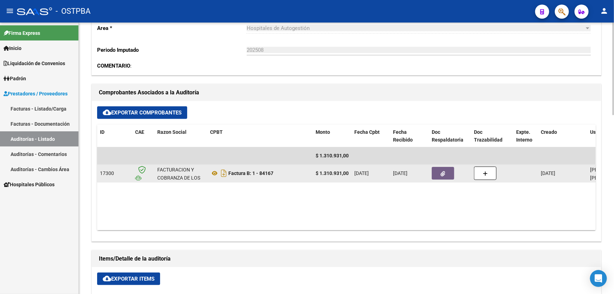
click at [437, 171] on button "button" at bounding box center [442, 173] width 23 height 13
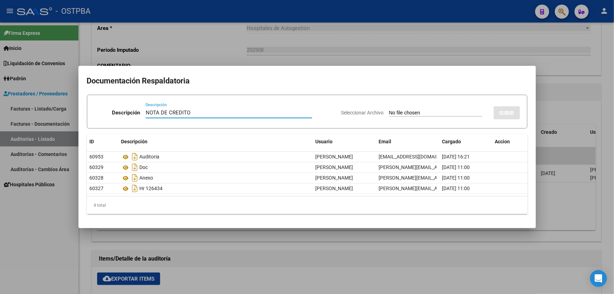
type input "NOTA DE CREDITO"
click at [281, 257] on div at bounding box center [307, 147] width 614 height 294
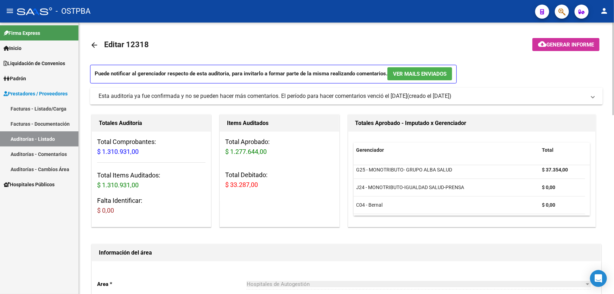
scroll to position [192, 0]
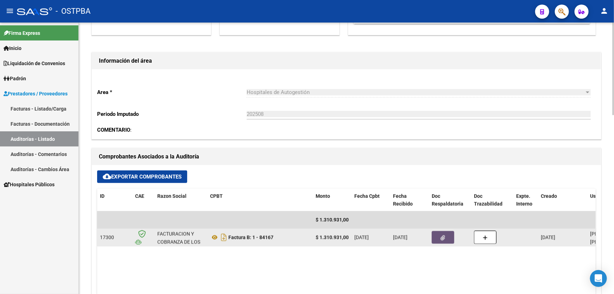
click at [441, 235] on icon "button" at bounding box center [443, 237] width 5 height 5
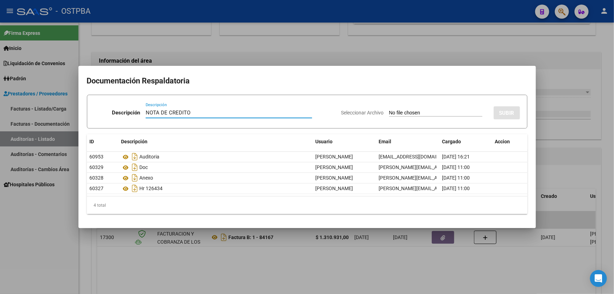
type input "NOTA DE CREDITO"
click at [389, 113] on input "Seleccionar Archivo" at bounding box center [435, 113] width 93 height 7
type input "C:\fakepath\NOTA DE CREDITO ID 12318.pdf"
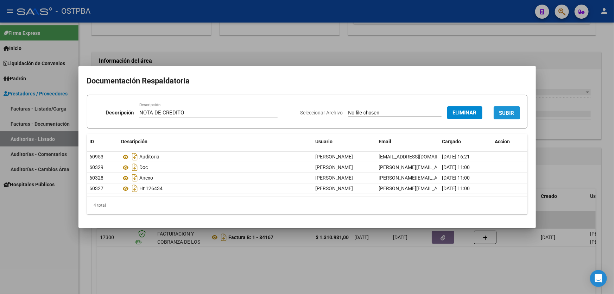
click at [506, 114] on span "SUBIR" at bounding box center [506, 113] width 15 height 6
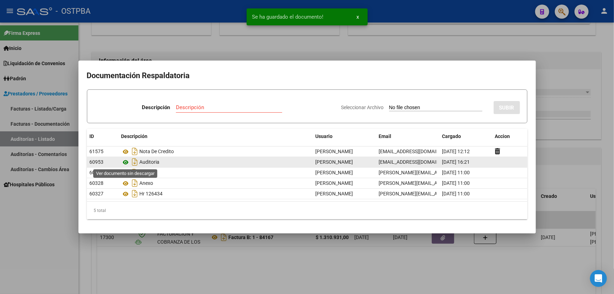
click at [124, 163] on icon at bounding box center [125, 162] width 9 height 8
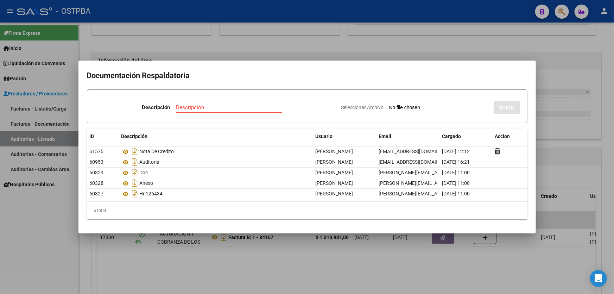
click at [245, 46] on div at bounding box center [307, 147] width 614 height 294
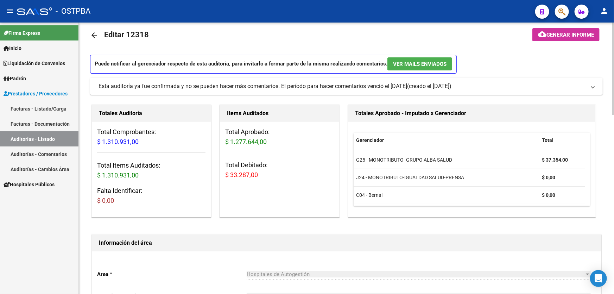
scroll to position [0, 0]
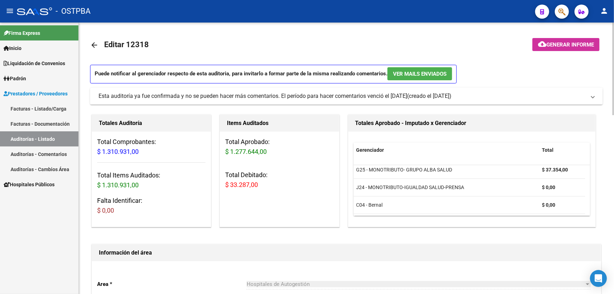
click at [91, 42] on mat-icon "arrow_back" at bounding box center [94, 45] width 8 height 8
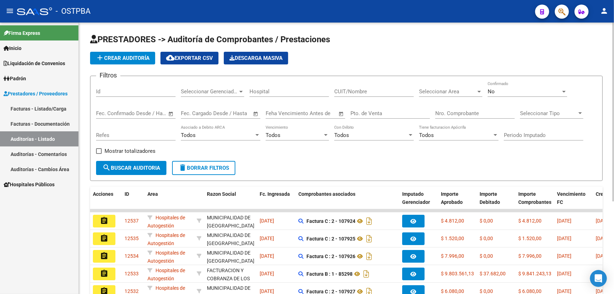
click at [509, 95] on div "No Confirmado" at bounding box center [526, 89] width 79 height 15
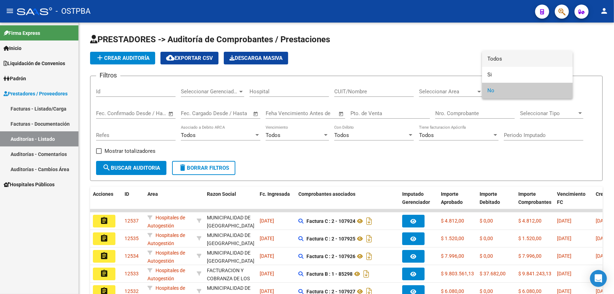
click at [514, 58] on span "Todos" at bounding box center [526, 59] width 79 height 16
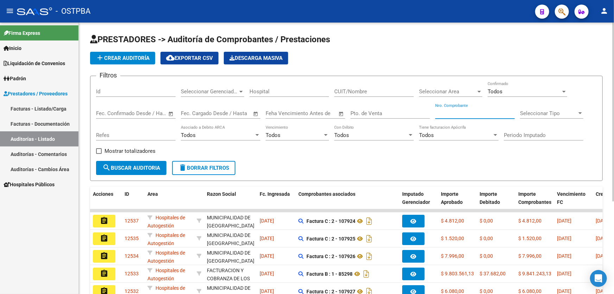
click at [468, 113] on input "Nro. Comprobante" at bounding box center [474, 113] width 79 height 6
type input "83187"
click at [136, 166] on span "search Buscar Auditoria" at bounding box center [131, 168] width 58 height 6
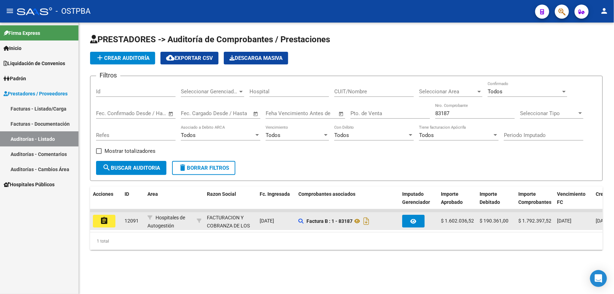
click at [108, 221] on mat-icon "assignment" at bounding box center [104, 220] width 8 height 8
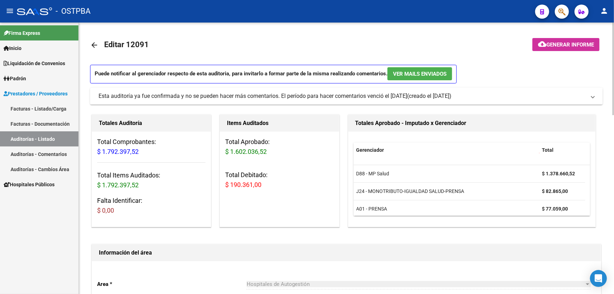
click at [91, 46] on mat-icon "arrow_back" at bounding box center [94, 45] width 8 height 8
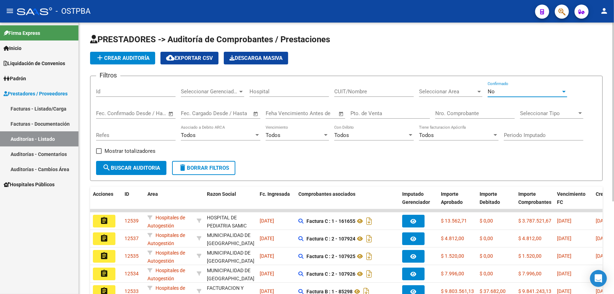
click at [499, 91] on div "No" at bounding box center [523, 91] width 73 height 6
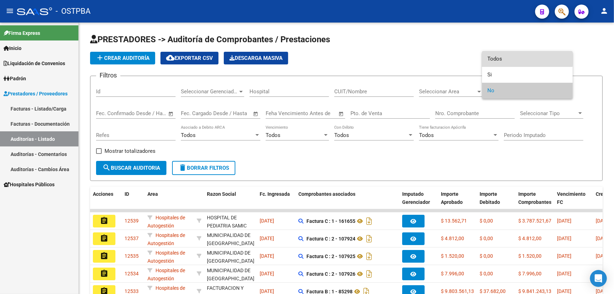
click at [508, 56] on span "Todos" at bounding box center [526, 59] width 79 height 16
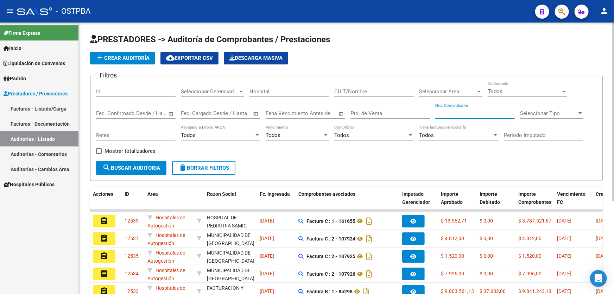
click at [473, 110] on input "Nro. Comprobante" at bounding box center [474, 113] width 79 height 6
click at [131, 90] on input "Id" at bounding box center [135, 91] width 79 height 6
type input "12523"
click at [133, 161] on button "search Buscar Auditoria" at bounding box center [131, 168] width 70 height 14
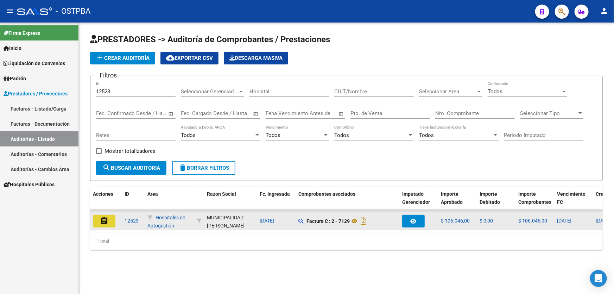
click at [98, 221] on button "assignment" at bounding box center [104, 220] width 23 height 13
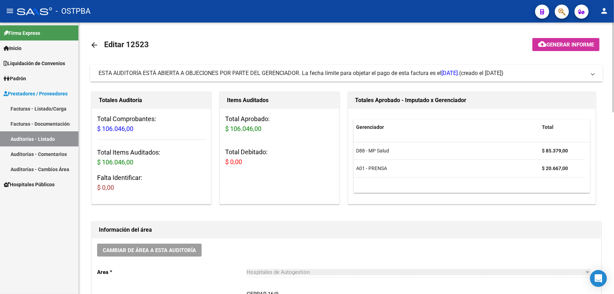
click at [589, 76] on span "ESTA AUDITORÍA ESTÁ ABIERTA A OBJECIONES POR PARTE DEL GERENCIADOR. La fecha lí…" at bounding box center [344, 73] width 493 height 8
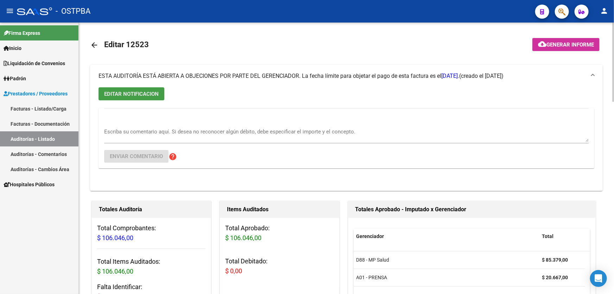
click at [144, 93] on span "EDITAR NOTIFICACION" at bounding box center [131, 94] width 54 height 6
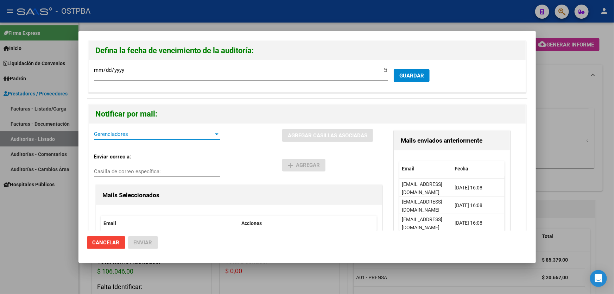
click at [123, 134] on span "Gerenciadores" at bounding box center [154, 134] width 120 height 6
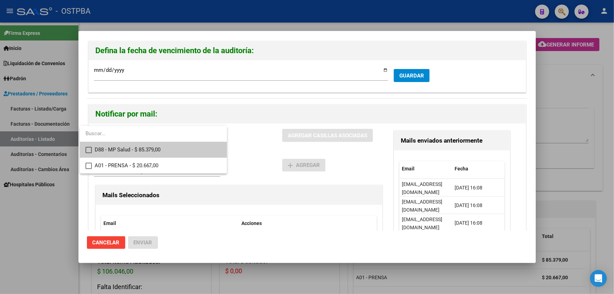
click at [264, 156] on div at bounding box center [307, 147] width 614 height 294
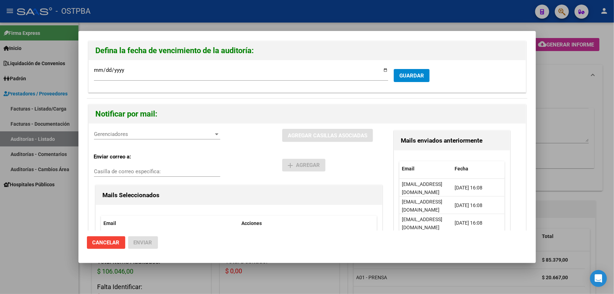
drag, startPoint x: 45, startPoint y: 217, endPoint x: 50, endPoint y: 212, distance: 6.5
click at [45, 217] on div at bounding box center [307, 147] width 614 height 294
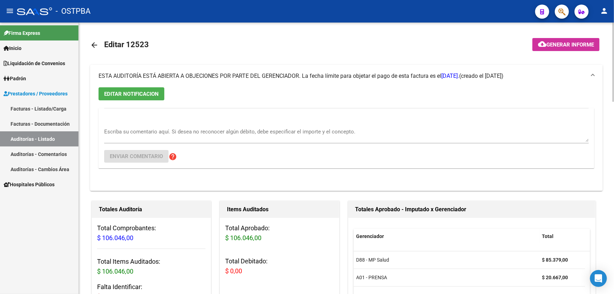
click at [92, 44] on mat-icon "arrow_back" at bounding box center [94, 45] width 8 height 8
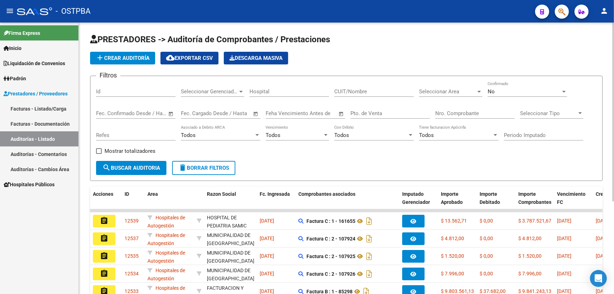
click at [471, 111] on input "Nro. Comprobante" at bounding box center [474, 113] width 79 height 6
type input "83101"
click at [508, 91] on div "No" at bounding box center [523, 91] width 73 height 6
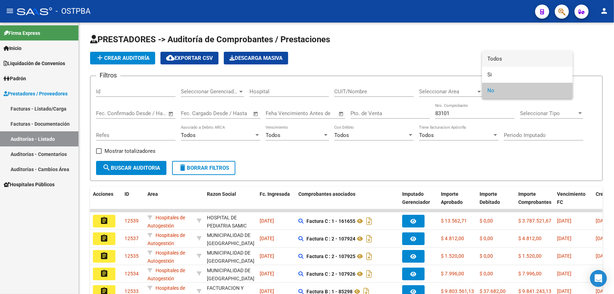
click at [510, 60] on span "Todos" at bounding box center [526, 59] width 79 height 16
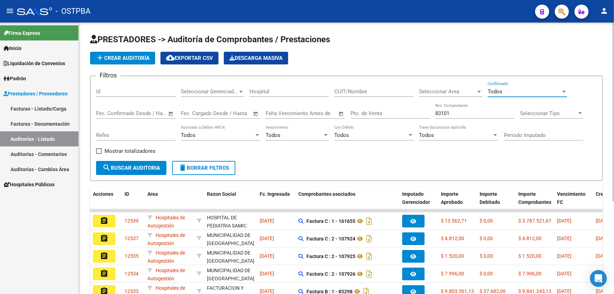
click at [149, 166] on span "search Buscar Auditoria" at bounding box center [131, 168] width 58 height 6
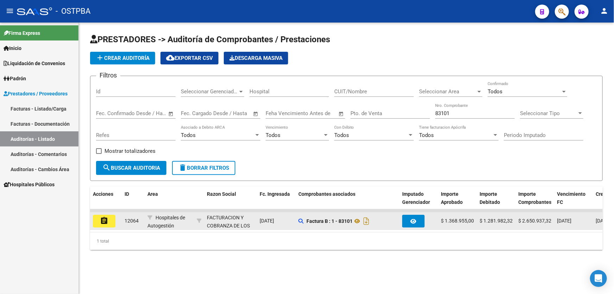
click at [116, 219] on div "assignment" at bounding box center [106, 220] width 26 height 13
click at [104, 219] on mat-icon "assignment" at bounding box center [104, 220] width 8 height 8
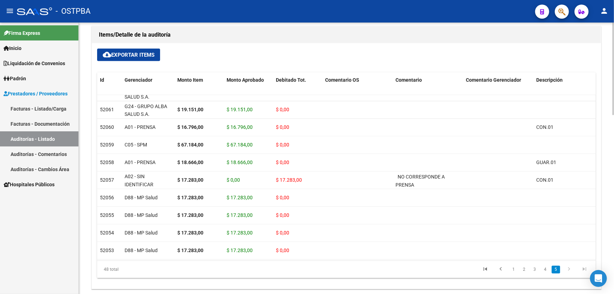
scroll to position [685, 0]
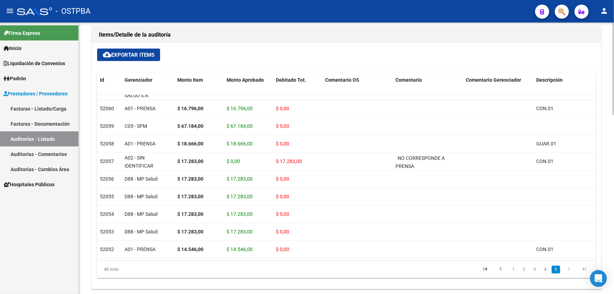
click at [144, 268] on div "48 total" at bounding box center [146, 270] width 98 height 18
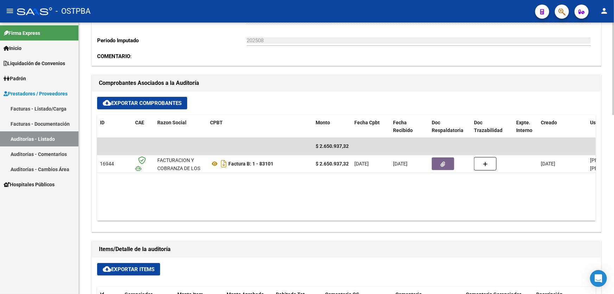
scroll to position [383, 0]
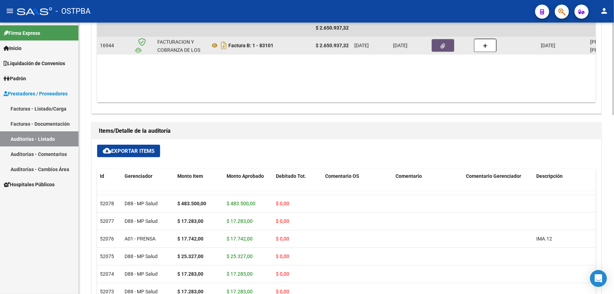
click at [441, 44] on icon "button" at bounding box center [443, 45] width 5 height 5
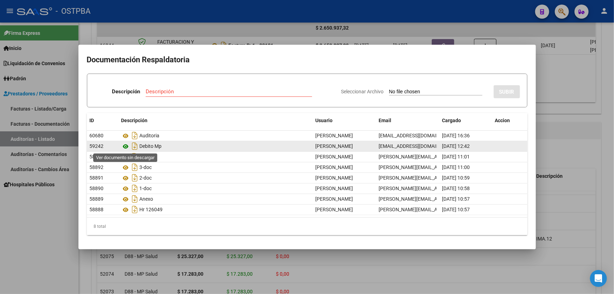
click at [126, 146] on icon at bounding box center [125, 146] width 9 height 8
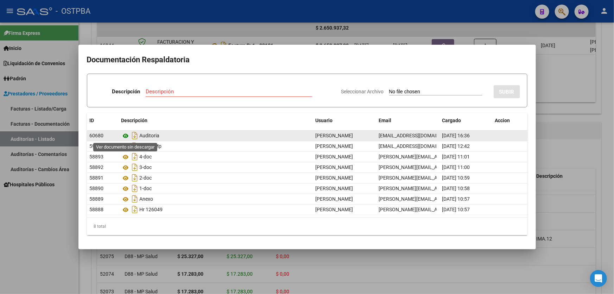
click at [125, 136] on icon at bounding box center [125, 135] width 9 height 8
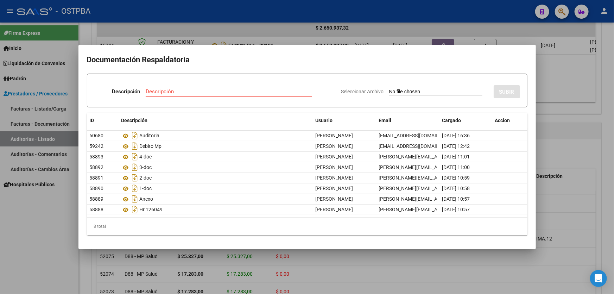
click at [60, 239] on div at bounding box center [307, 147] width 614 height 294
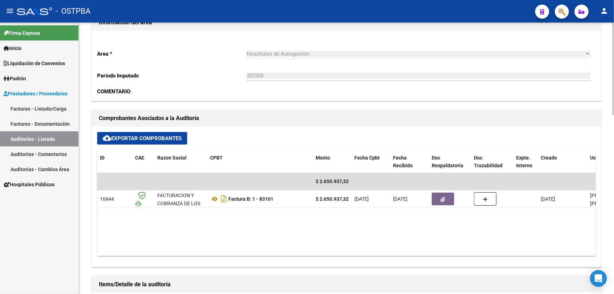
scroll to position [320, 0]
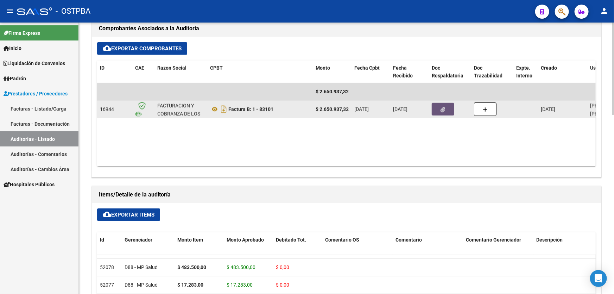
click at [437, 107] on button "button" at bounding box center [442, 109] width 23 height 13
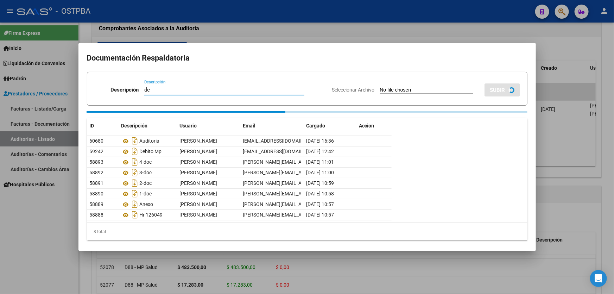
type input "d"
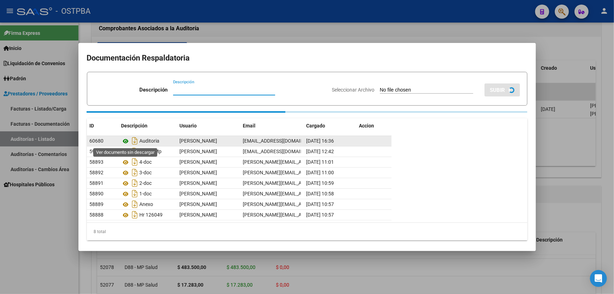
click at [124, 142] on icon at bounding box center [125, 141] width 9 height 8
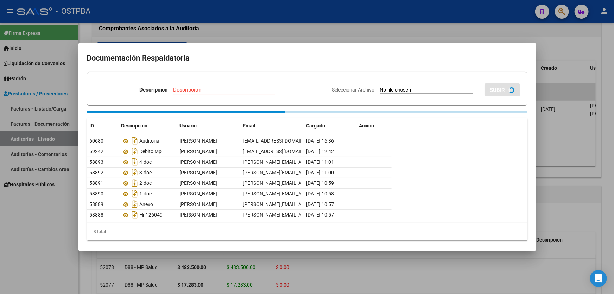
click at [311, 26] on div at bounding box center [307, 147] width 614 height 294
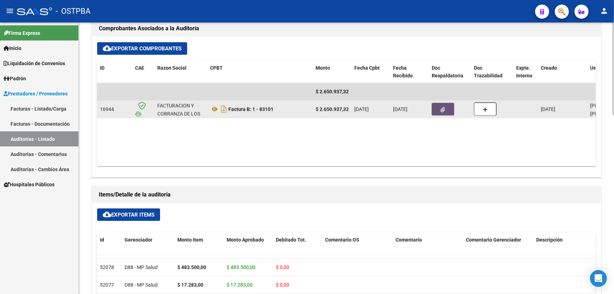
click at [441, 107] on icon "button" at bounding box center [443, 109] width 5 height 5
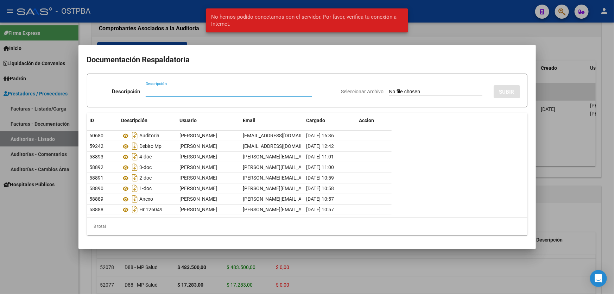
click at [565, 133] on div at bounding box center [307, 147] width 614 height 294
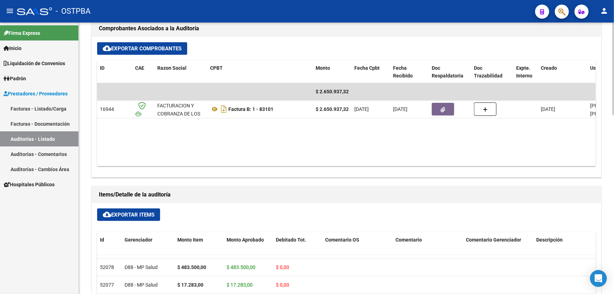
click at [303, 149] on datatable-body "$ 2.650.937,32 16944 FACTURACION Y COBRANZA DE LOS EFECTORES PUBLICOS S.E. Fact…" at bounding box center [346, 124] width 498 height 83
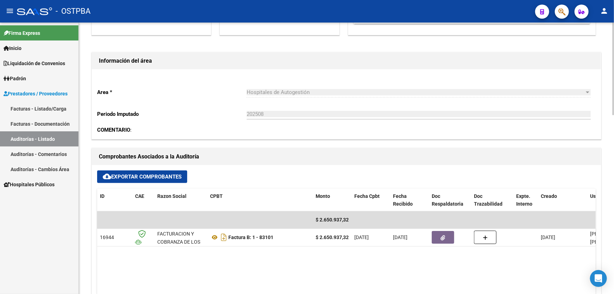
scroll to position [352, 0]
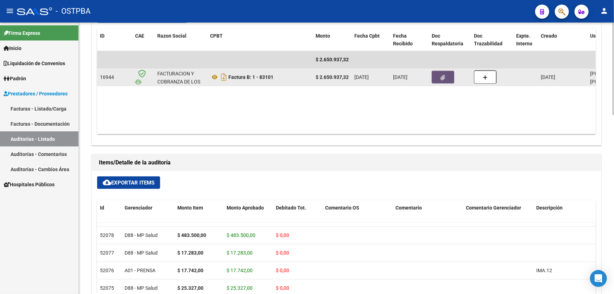
click at [444, 74] on span "button" at bounding box center [443, 77] width 5 height 6
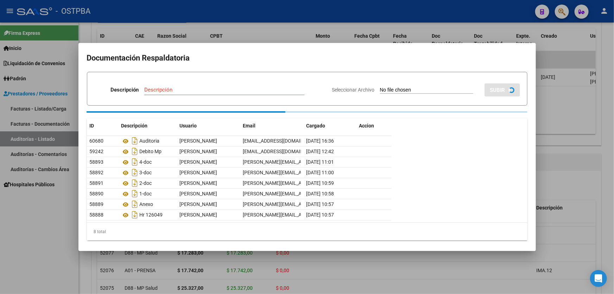
click at [35, 218] on div at bounding box center [307, 147] width 614 height 294
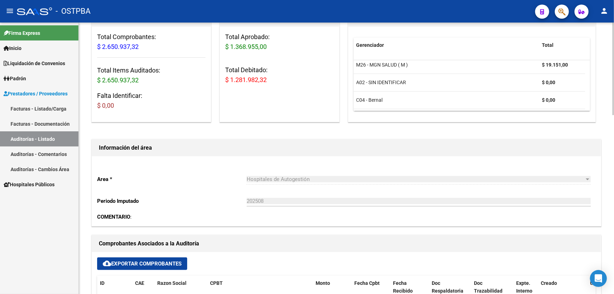
scroll to position [0, 0]
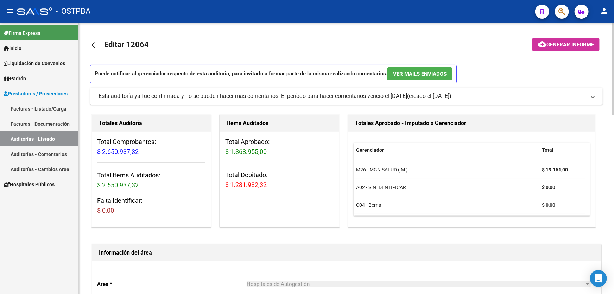
click at [95, 45] on mat-icon "arrow_back" at bounding box center [94, 45] width 8 height 8
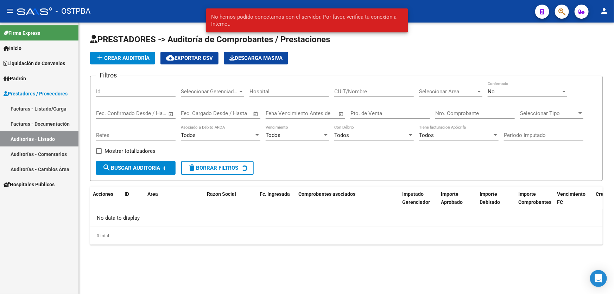
click at [441, 61] on div "add Crear Auditoría cloud_download Exportar CSV Descarga Masiva" at bounding box center [346, 58] width 512 height 13
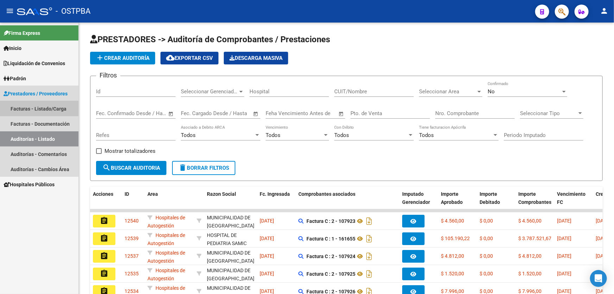
click at [27, 110] on link "Facturas - Listado/Carga" at bounding box center [39, 108] width 78 height 15
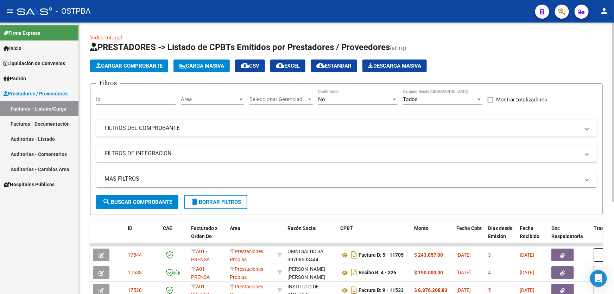
click at [118, 173] on mat-expansion-panel-header "MAS FILTROS" at bounding box center [346, 178] width 500 height 17
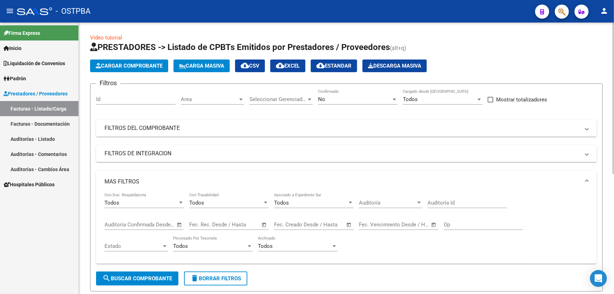
click at [340, 98] on div "No" at bounding box center [354, 99] width 73 height 6
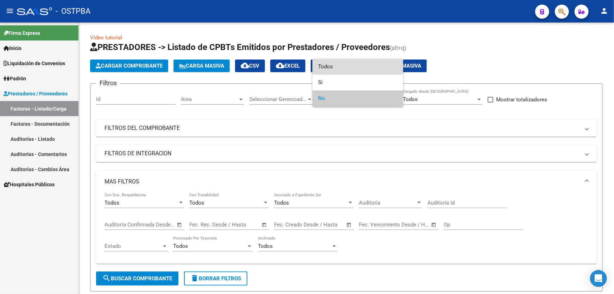
click at [345, 62] on span "Todos" at bounding box center [357, 67] width 79 height 16
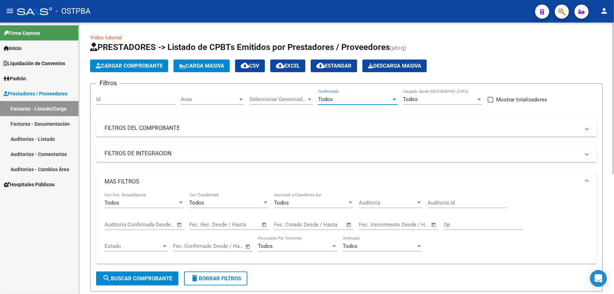
click at [450, 201] on input "Auditoría Id" at bounding box center [466, 202] width 79 height 6
type input "12064"
click at [133, 277] on span "search Buscar Comprobante" at bounding box center [137, 278] width 70 height 6
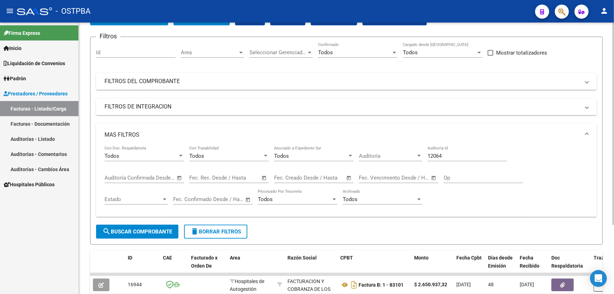
scroll to position [92, 0]
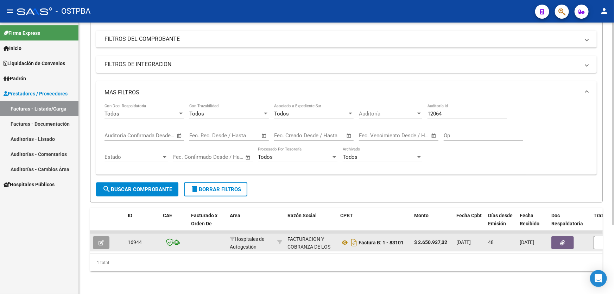
click at [99, 240] on icon "button" at bounding box center [100, 242] width 5 height 5
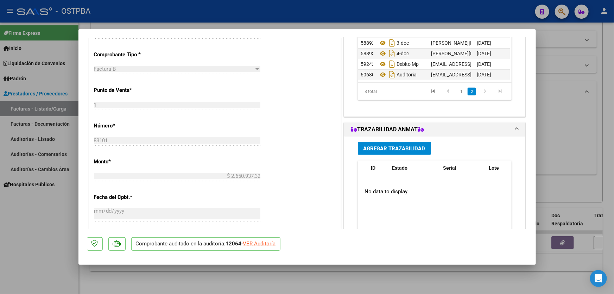
scroll to position [160, 0]
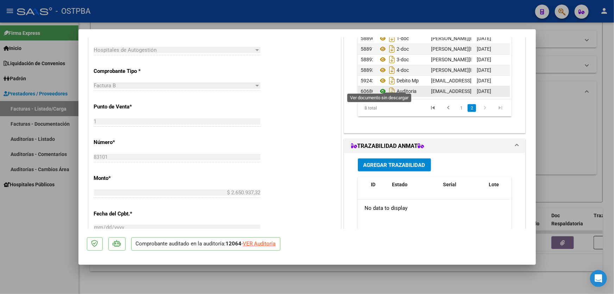
click at [380, 87] on icon at bounding box center [382, 91] width 9 height 8
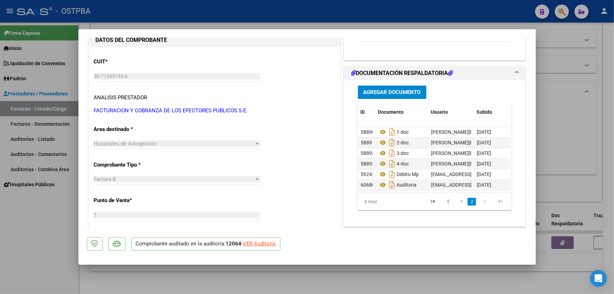
scroll to position [64, 0]
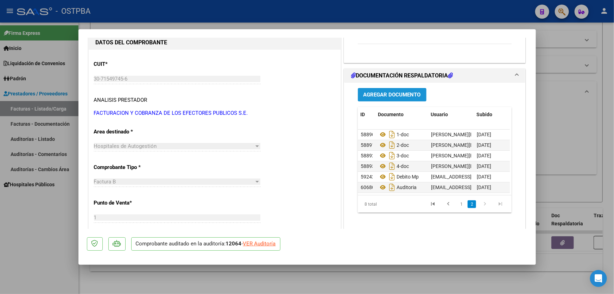
click at [391, 92] on span "Agregar Documento" at bounding box center [391, 95] width 57 height 6
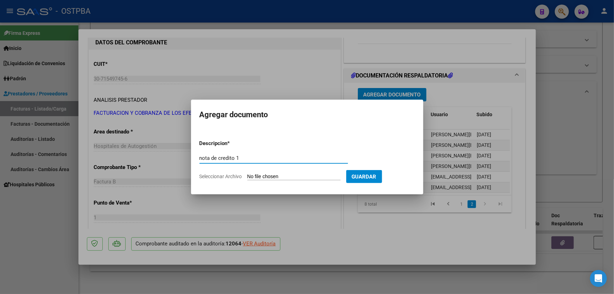
type input "nota de credito 1"
click at [292, 176] on input "Seleccionar Archivo" at bounding box center [293, 176] width 93 height 7
type input "C:\fakepath\nota de credito 12064 1.pdf"
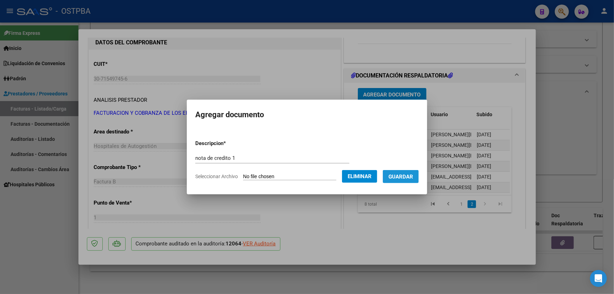
click at [402, 175] on span "Guardar" at bounding box center [400, 176] width 25 height 6
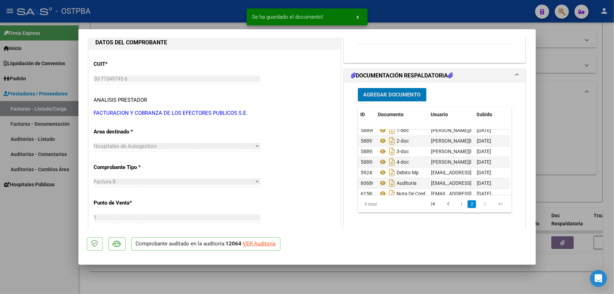
click at [391, 93] on span "Agregar Documento" at bounding box center [391, 95] width 57 height 6
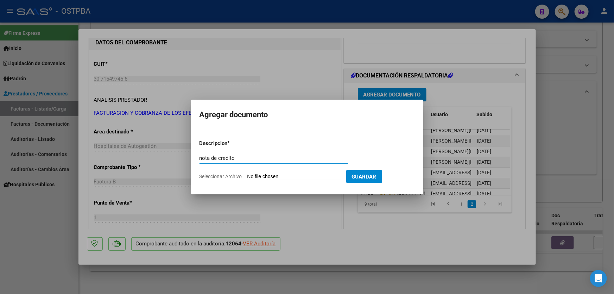
type input "nota de credito"
click at [272, 177] on input "Seleccionar Archivo" at bounding box center [293, 176] width 93 height 7
type input "C:\fakepath\nota de credito 12064.pdf"
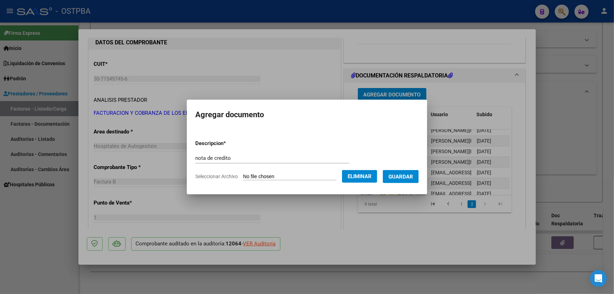
click at [410, 176] on span "Guardar" at bounding box center [400, 176] width 25 height 6
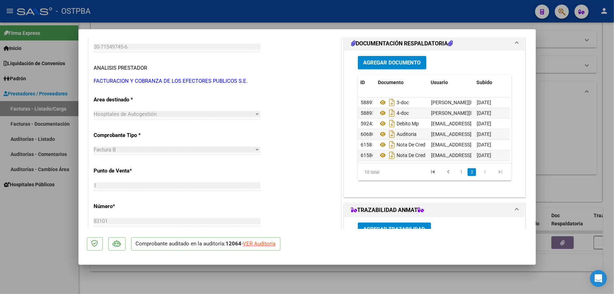
scroll to position [46, 39]
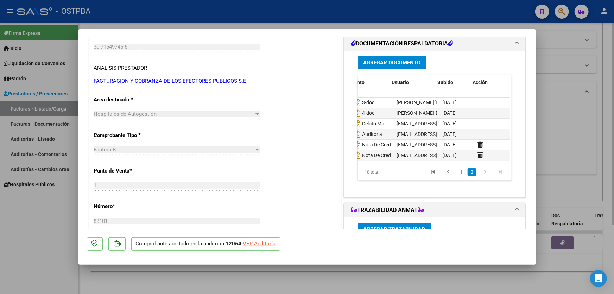
click at [570, 149] on div at bounding box center [307, 147] width 614 height 294
type input "$ 0,00"
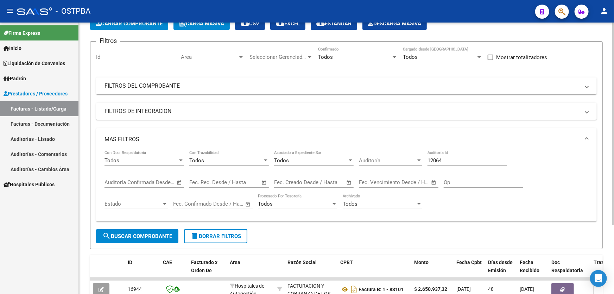
scroll to position [0, 0]
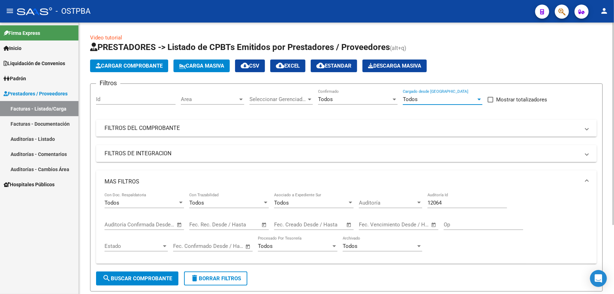
click at [428, 96] on div "Todos" at bounding box center [439, 99] width 73 height 6
click at [428, 96] on span "Todos" at bounding box center [442, 98] width 79 height 16
click at [118, 100] on input "Id" at bounding box center [135, 99] width 79 height 6
type input "11549"
click at [149, 275] on span "search Buscar Comprobante" at bounding box center [137, 278] width 70 height 6
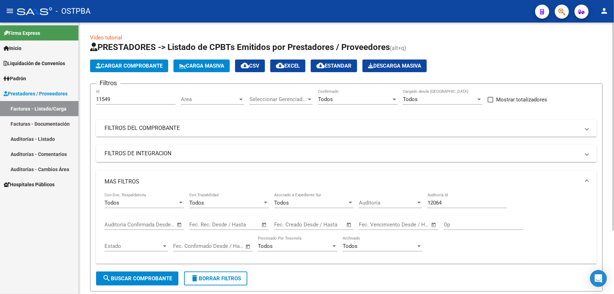
click at [435, 101] on div "Todos" at bounding box center [439, 99] width 73 height 6
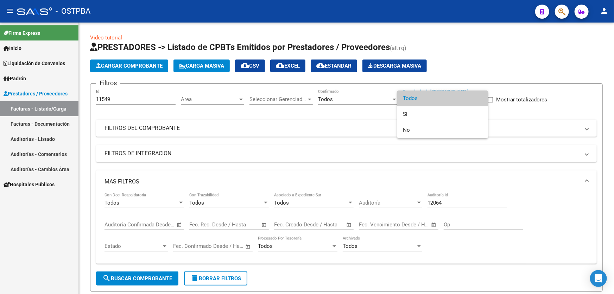
click at [448, 201] on div at bounding box center [307, 147] width 614 height 294
click at [448, 201] on input "12064" at bounding box center [466, 202] width 79 height 6
type input "1206"
click at [46, 137] on link "Auditorías - Listado" at bounding box center [39, 138] width 78 height 15
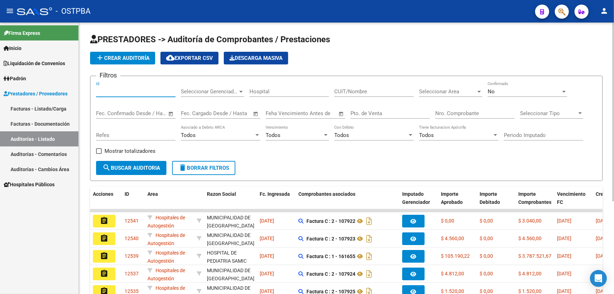
click at [116, 91] on input "Id" at bounding box center [135, 91] width 79 height 6
type input "11549"
click at [500, 91] on div "No" at bounding box center [523, 91] width 73 height 6
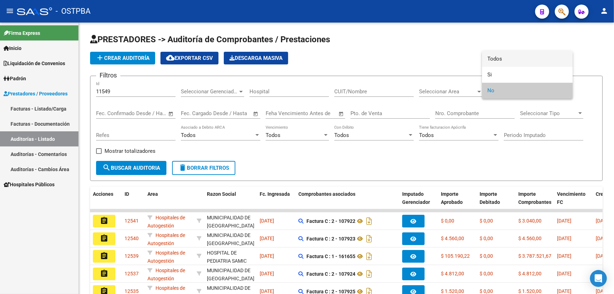
click at [510, 56] on span "Todos" at bounding box center [526, 59] width 79 height 16
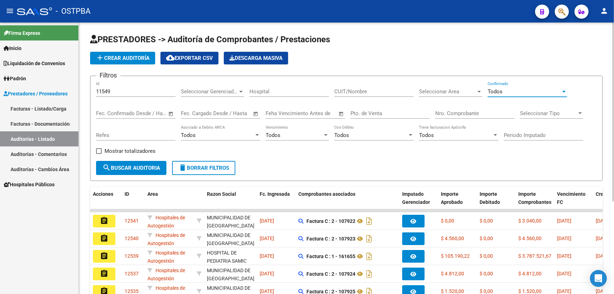
click at [131, 166] on span "search Buscar Auditoria" at bounding box center [131, 168] width 58 height 6
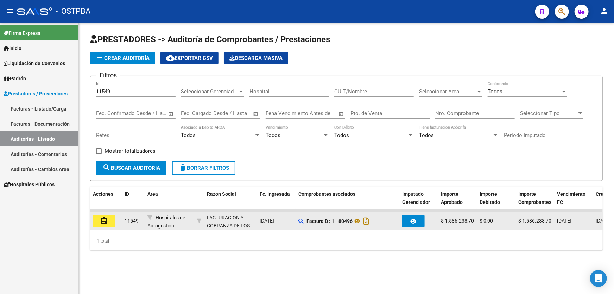
click at [104, 222] on mat-icon "assignment" at bounding box center [104, 220] width 8 height 8
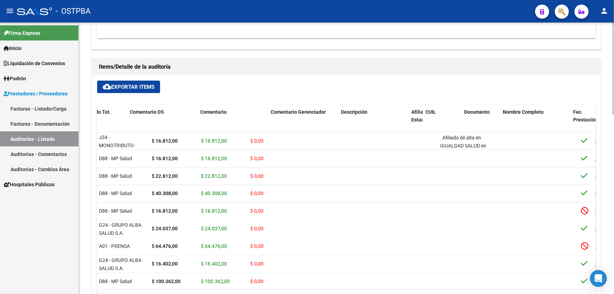
scroll to position [615, 348]
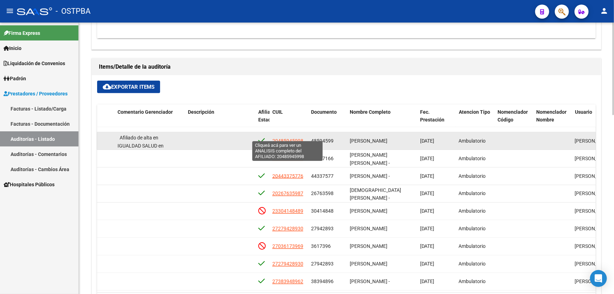
click at [288, 138] on span "20485945998" at bounding box center [287, 141] width 31 height 6
type textarea "20485945998"
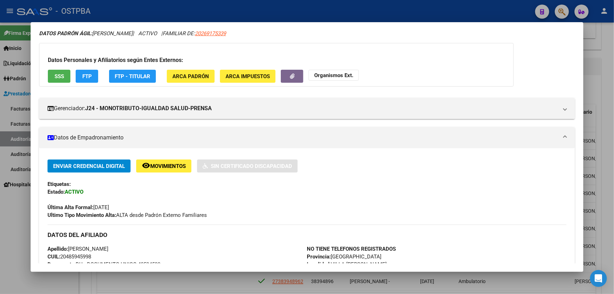
scroll to position [64, 0]
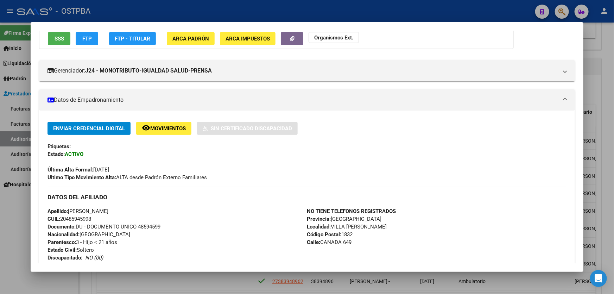
click at [25, 207] on div at bounding box center [307, 147] width 614 height 294
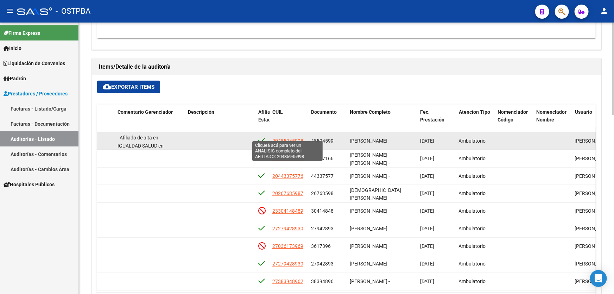
click at [278, 138] on span "20485945998" at bounding box center [287, 141] width 31 height 6
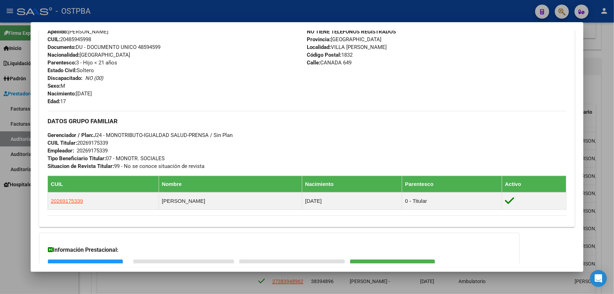
scroll to position [315, 0]
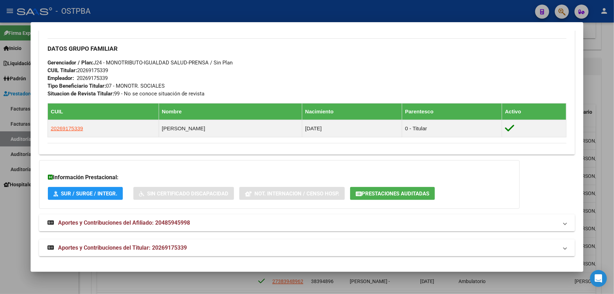
click at [139, 222] on span "Aportes y Contribuciones del Afiliado: 20485945998" at bounding box center [124, 222] width 132 height 7
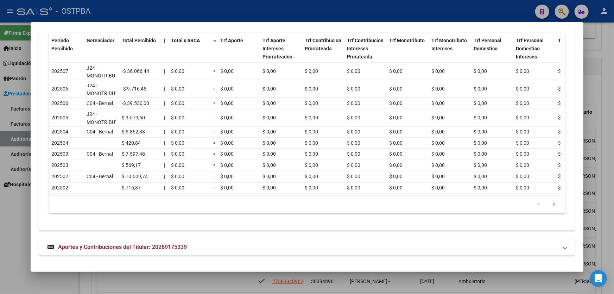
scroll to position [584, 0]
click at [15, 219] on div at bounding box center [307, 147] width 614 height 294
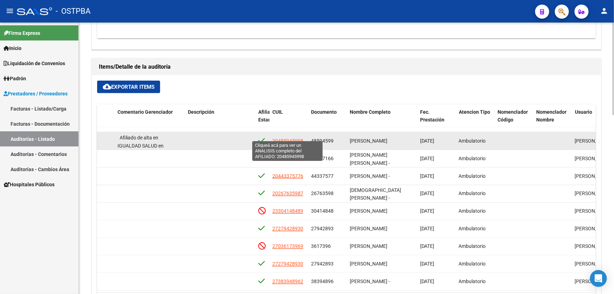
click at [286, 138] on span "20485945998" at bounding box center [287, 141] width 31 height 6
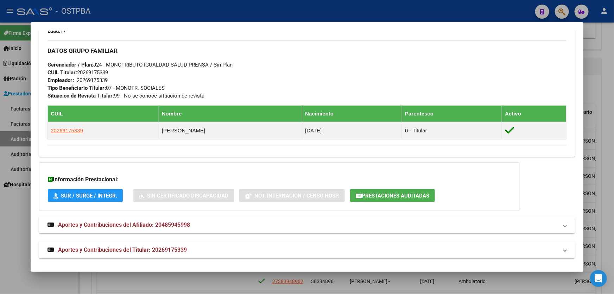
scroll to position [315, 0]
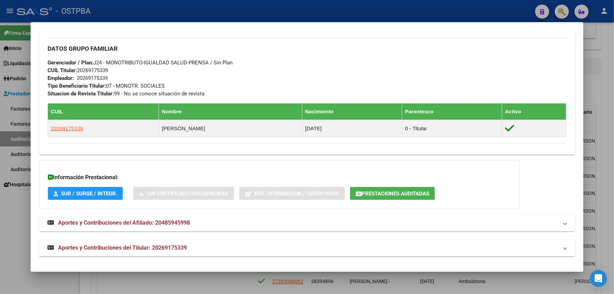
click at [172, 222] on span "Aportes y Contribuciones del Afiliado: 20485945998" at bounding box center [124, 222] width 132 height 7
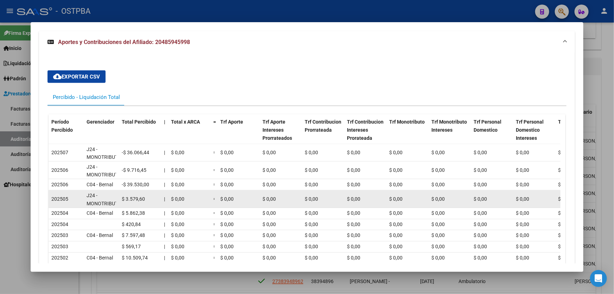
scroll to position [507, 0]
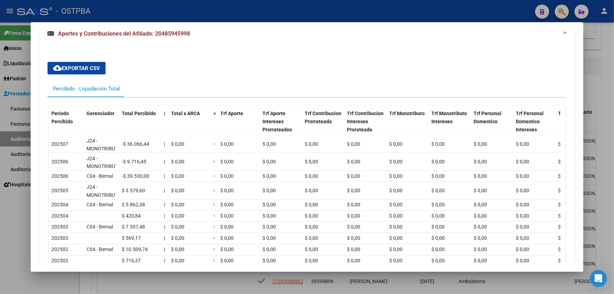
click at [25, 221] on div at bounding box center [307, 147] width 614 height 294
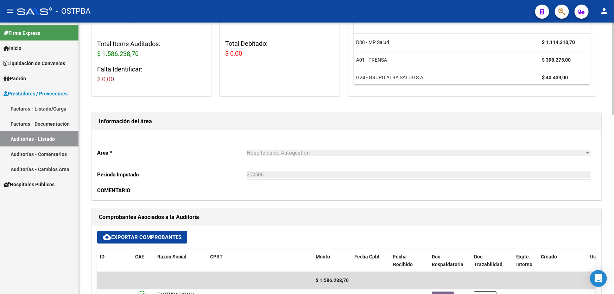
scroll to position [0, 0]
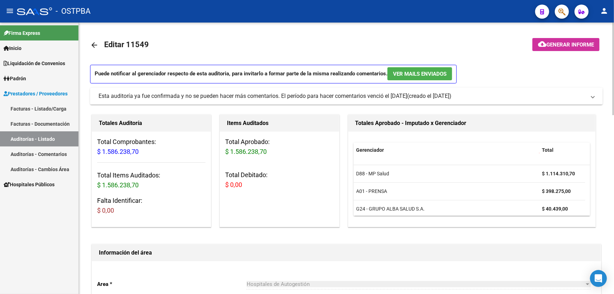
click at [94, 42] on mat-icon "arrow_back" at bounding box center [94, 45] width 8 height 8
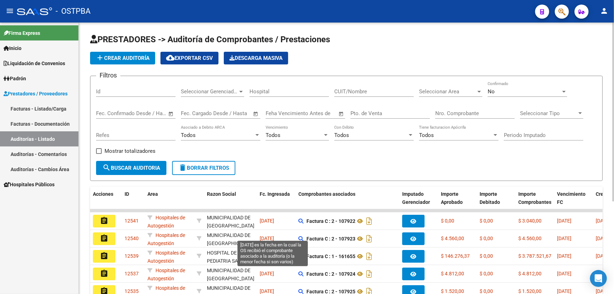
scroll to position [140, 0]
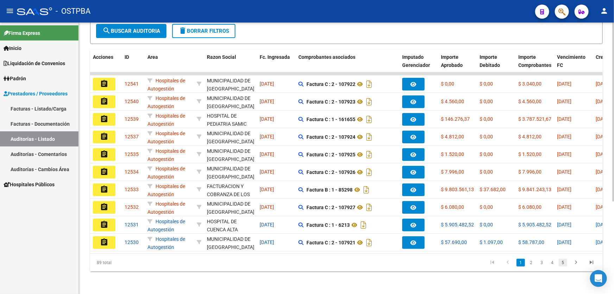
click at [563, 261] on link "5" at bounding box center [562, 262] width 8 height 8
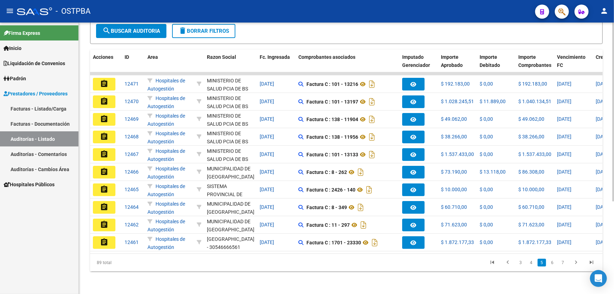
click at [563, 261] on link "7" at bounding box center [562, 262] width 8 height 8
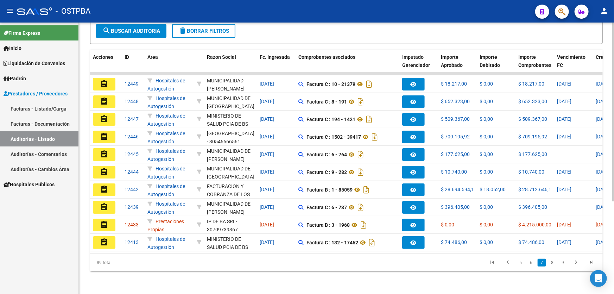
click at [563, 261] on link "9" at bounding box center [562, 262] width 8 height 8
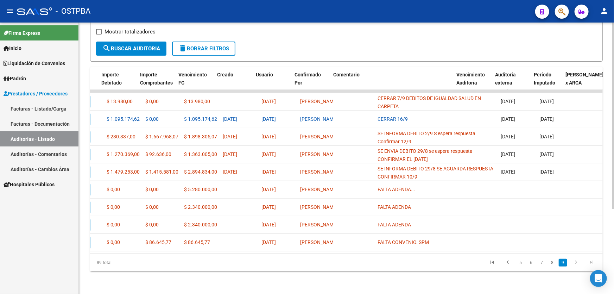
scroll to position [0, 379]
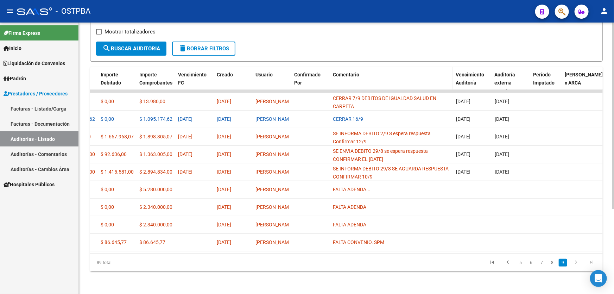
click at [343, 72] on span "Comentario" at bounding box center [346, 75] width 26 height 6
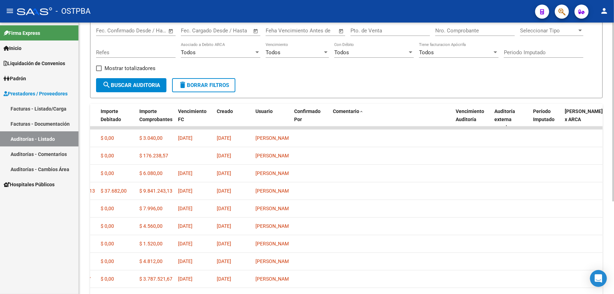
scroll to position [140, 0]
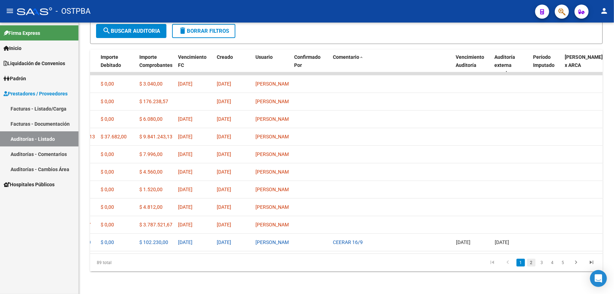
click at [530, 261] on link "2" at bounding box center [531, 262] width 8 height 8
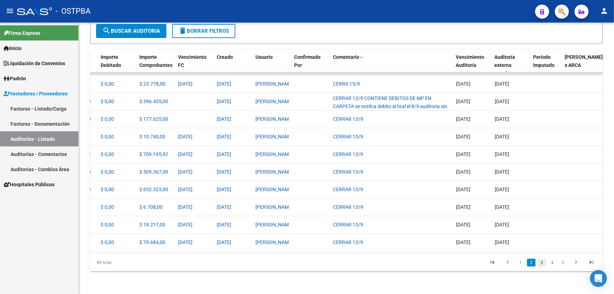
click at [540, 262] on link "3" at bounding box center [541, 262] width 8 height 8
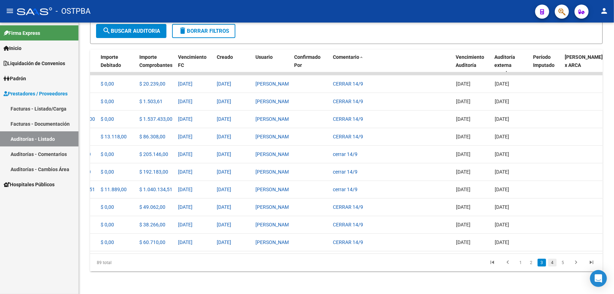
click at [553, 265] on link "4" at bounding box center [552, 262] width 8 height 8
click at [553, 265] on link "5" at bounding box center [552, 262] width 8 height 8
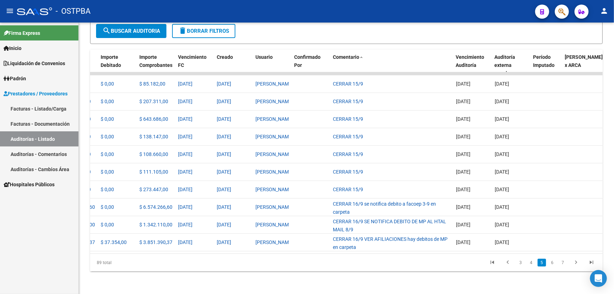
click at [553, 265] on link "6" at bounding box center [552, 262] width 8 height 8
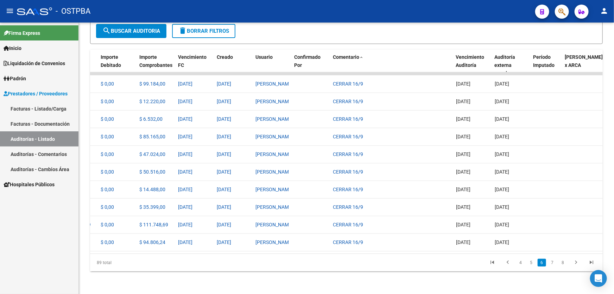
click at [553, 265] on link "7" at bounding box center [552, 262] width 8 height 8
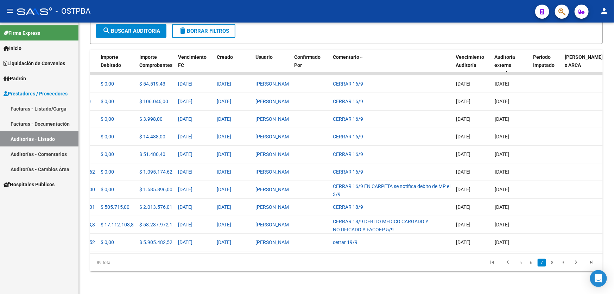
click at [553, 265] on link "8" at bounding box center [552, 262] width 8 height 8
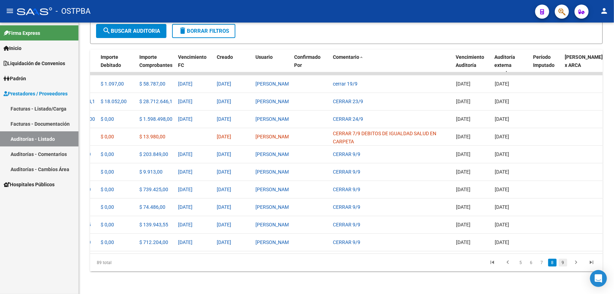
click at [563, 264] on link "9" at bounding box center [562, 262] width 8 height 8
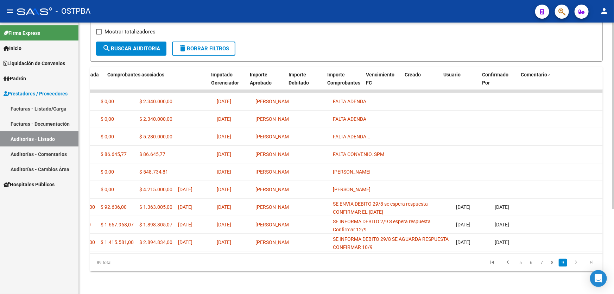
scroll to position [0, 0]
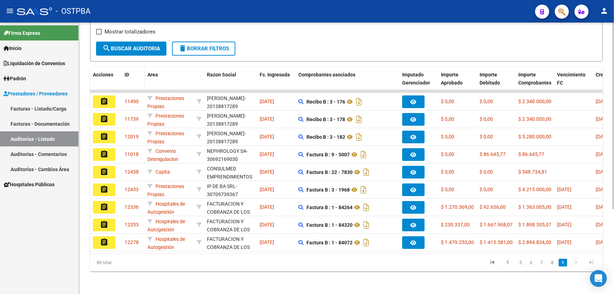
click at [128, 72] on span "ID" at bounding box center [126, 75] width 5 height 6
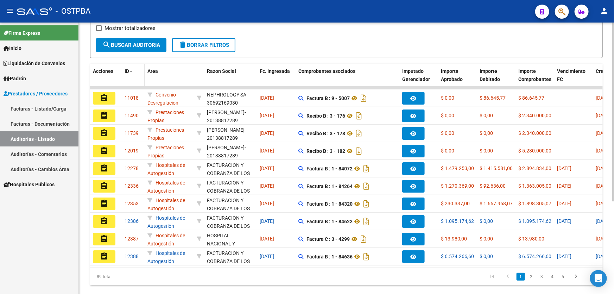
click at [128, 68] on span "ID" at bounding box center [126, 71] width 5 height 6
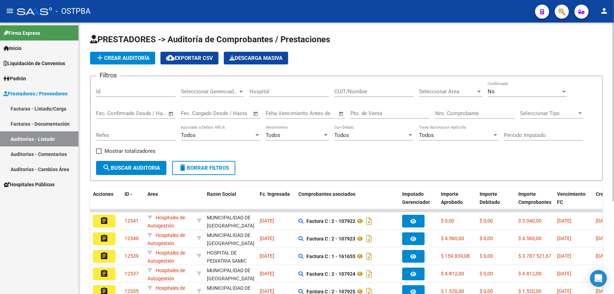
click at [113, 91] on input "Id" at bounding box center [135, 91] width 79 height 6
type input "11549"
click at [494, 86] on div "No Confirmado" at bounding box center [526, 89] width 79 height 15
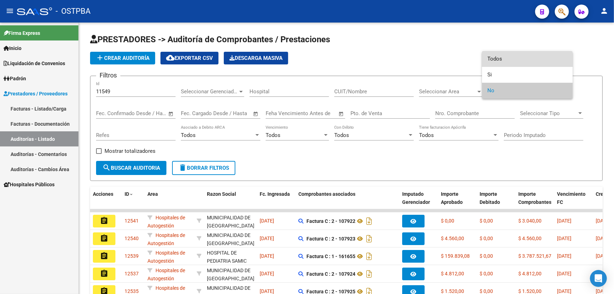
click at [501, 60] on span "Todos" at bounding box center [526, 59] width 79 height 16
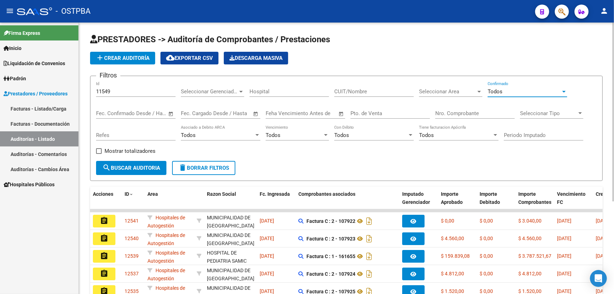
click at [122, 162] on button "search Buscar Auditoria" at bounding box center [131, 168] width 70 height 14
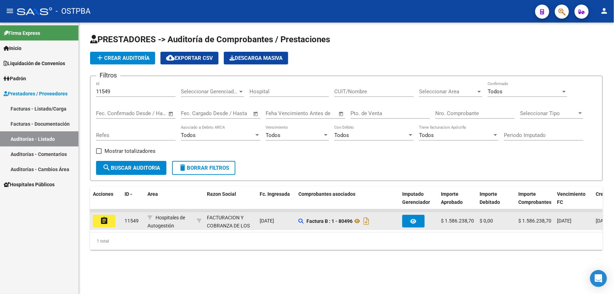
drag, startPoint x: 110, startPoint y: 221, endPoint x: 109, endPoint y: 226, distance: 5.0
click at [109, 226] on datatable-body-cell "assignment" at bounding box center [106, 220] width 32 height 17
click at [105, 221] on mat-icon "assignment" at bounding box center [104, 220] width 8 height 8
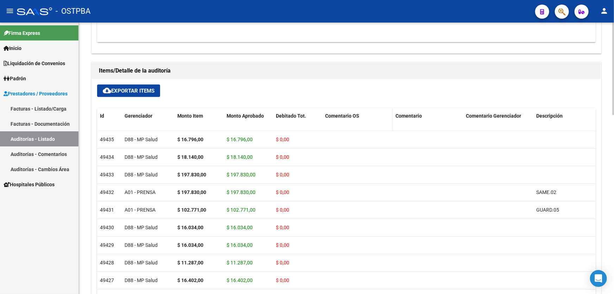
scroll to position [447, 0]
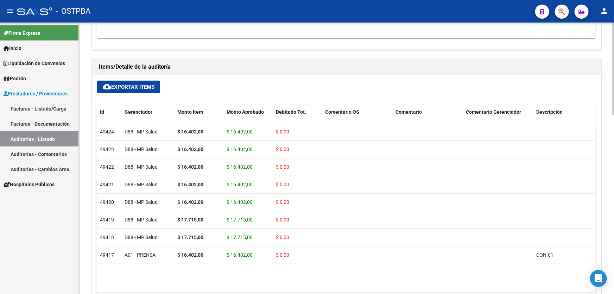
drag, startPoint x: 181, startPoint y: 285, endPoint x: 260, endPoint y: 290, distance: 78.9
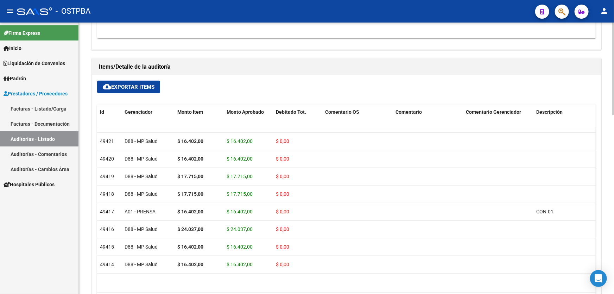
scroll to position [208, 0]
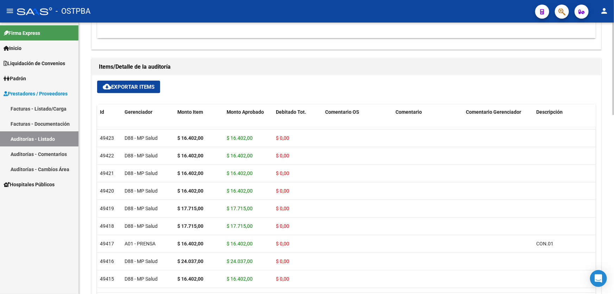
click at [331, 82] on div "cloud_download Exportar Items Id Gerenciador Monto Item Monto Aprobado Debitado…" at bounding box center [346, 198] width 509 height 246
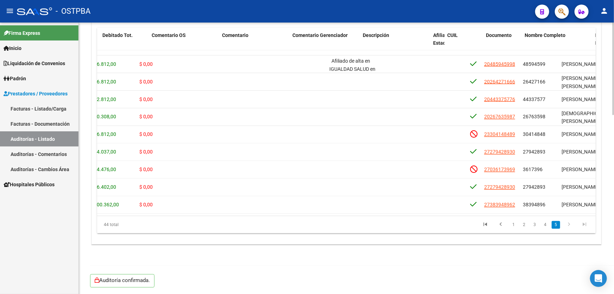
scroll to position [615, 179]
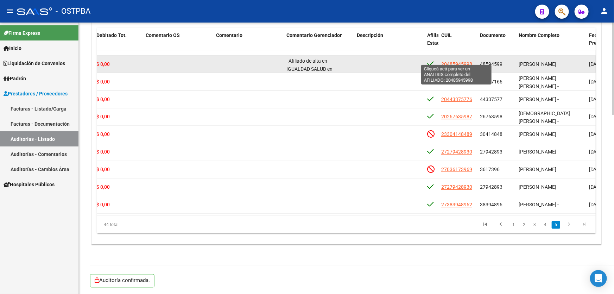
click at [452, 61] on span "20485945998" at bounding box center [456, 64] width 31 height 6
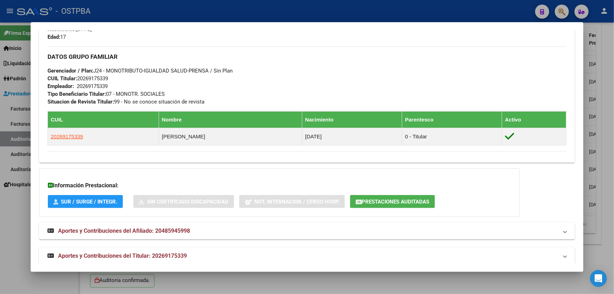
scroll to position [315, 0]
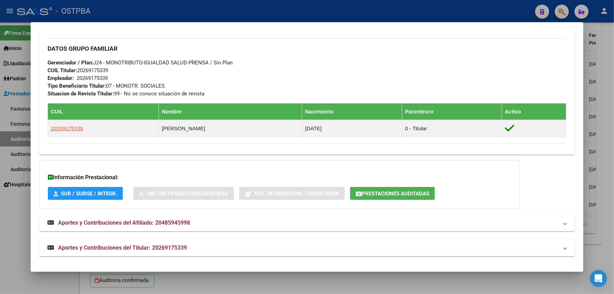
click at [23, 213] on div at bounding box center [307, 147] width 614 height 294
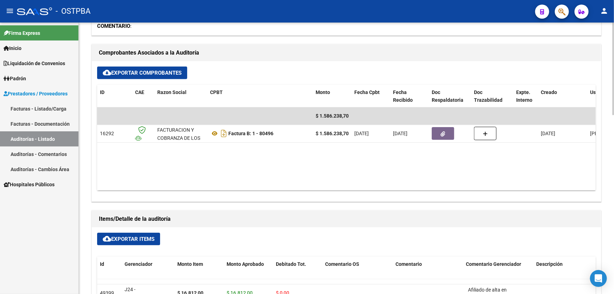
scroll to position [172, 0]
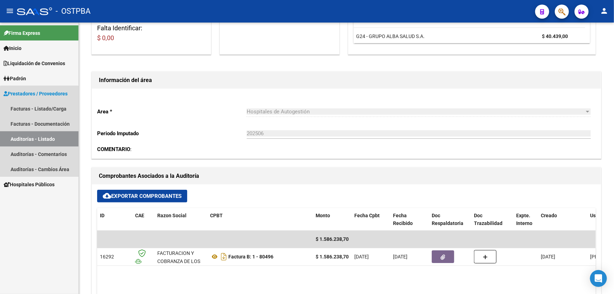
click at [39, 137] on link "Auditorías - Listado" at bounding box center [39, 138] width 78 height 15
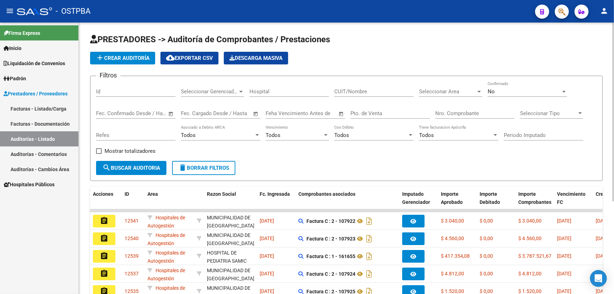
click at [319, 167] on form "Filtros Id Seleccionar Gerenciador Seleccionar Gerenciador Hospital CUIT/Nombre…" at bounding box center [346, 128] width 512 height 105
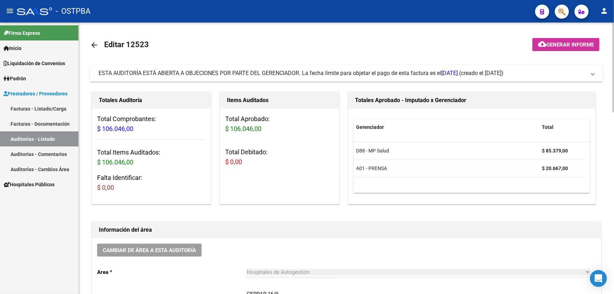
click at [92, 43] on mat-icon "arrow_back" at bounding box center [94, 45] width 8 height 8
